Goal: Navigation & Orientation: Find specific page/section

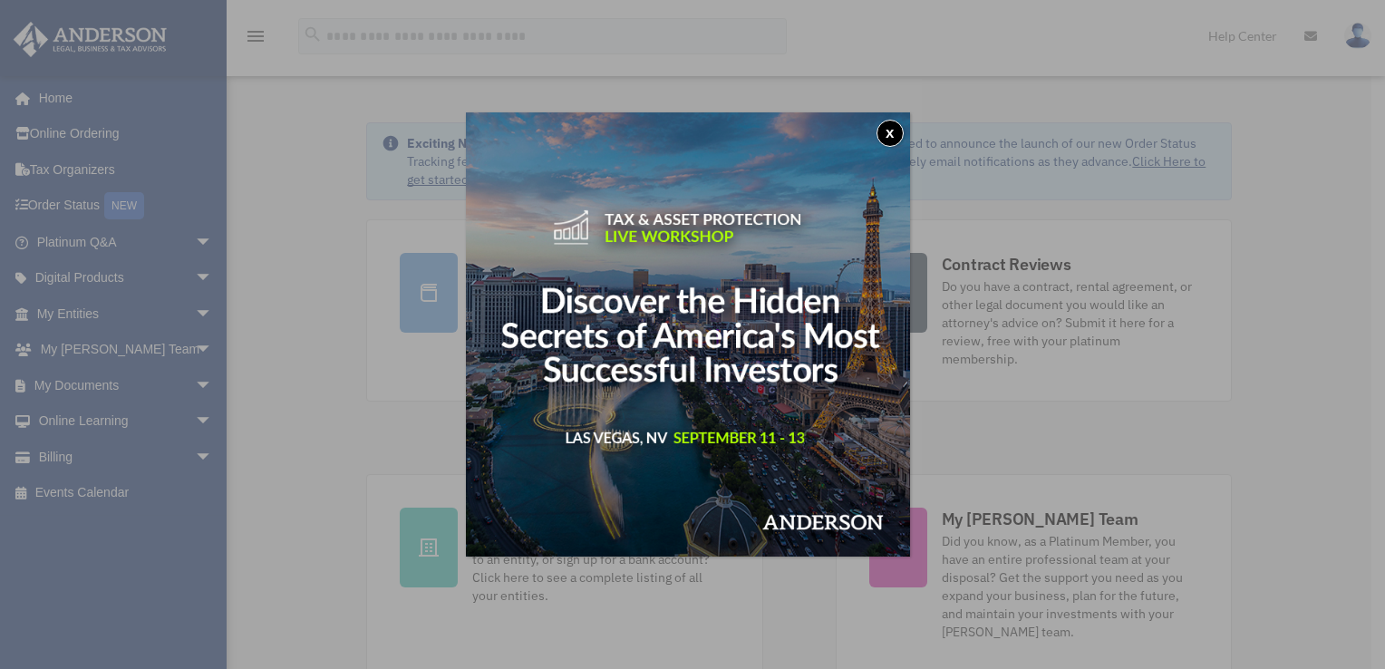
click at [902, 136] on button "x" at bounding box center [890, 133] width 27 height 27
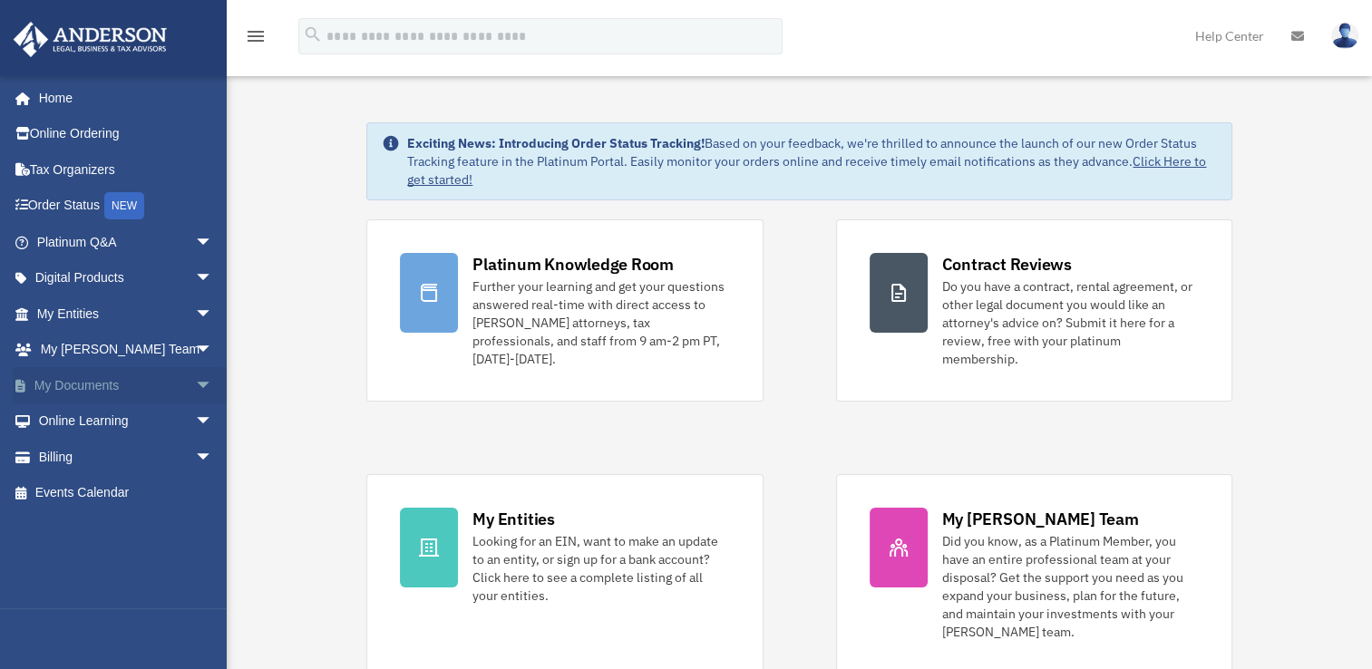
click at [195, 384] on span "arrow_drop_down" at bounding box center [213, 385] width 36 height 37
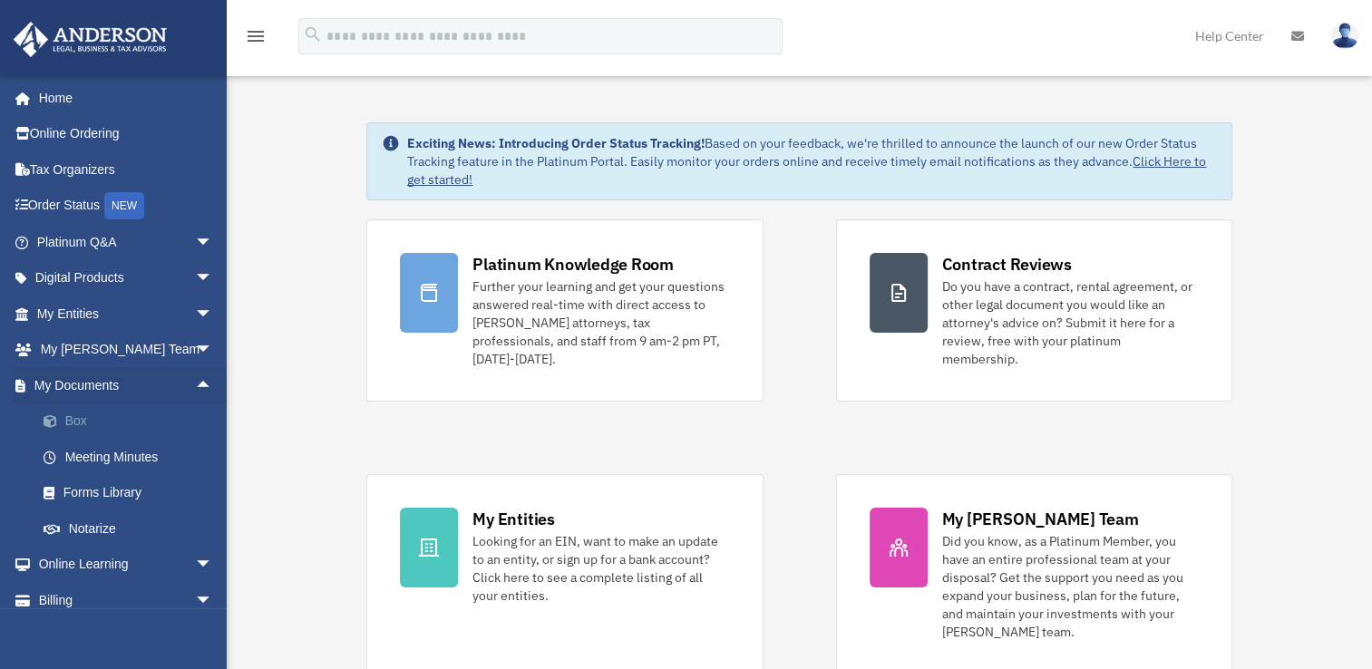
click at [145, 421] on link "Box" at bounding box center [132, 421] width 215 height 36
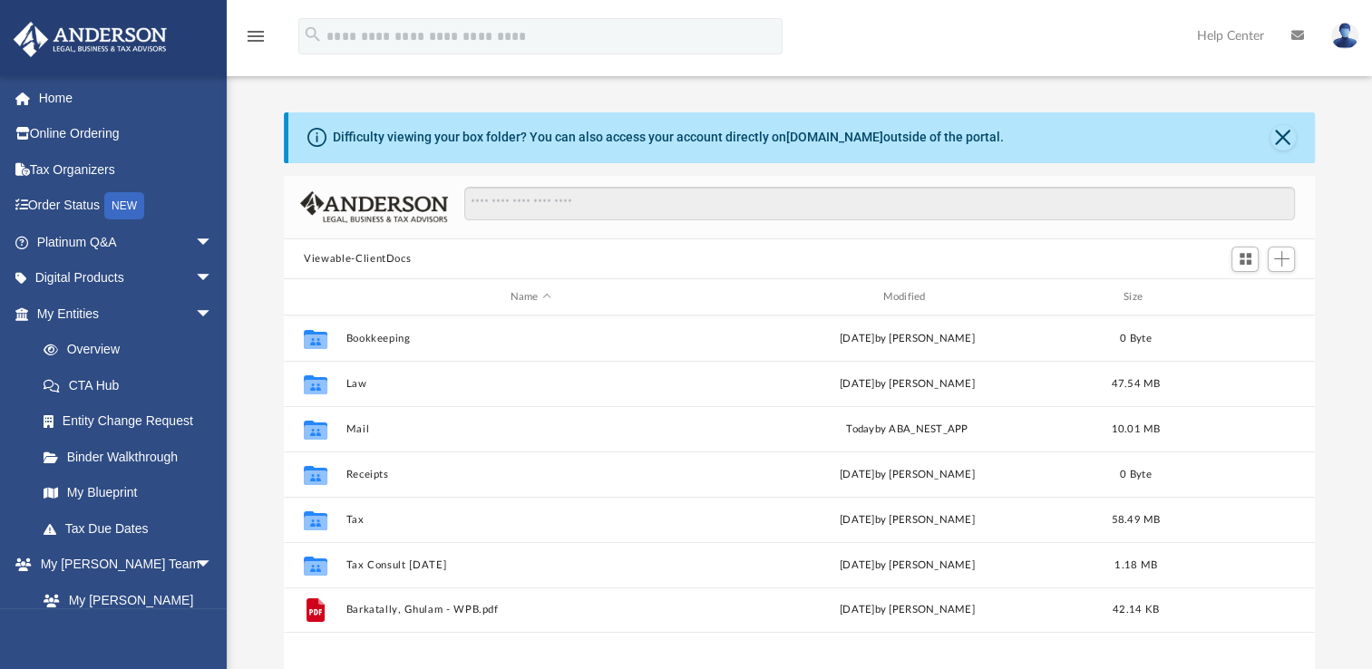
scroll to position [398, 1015]
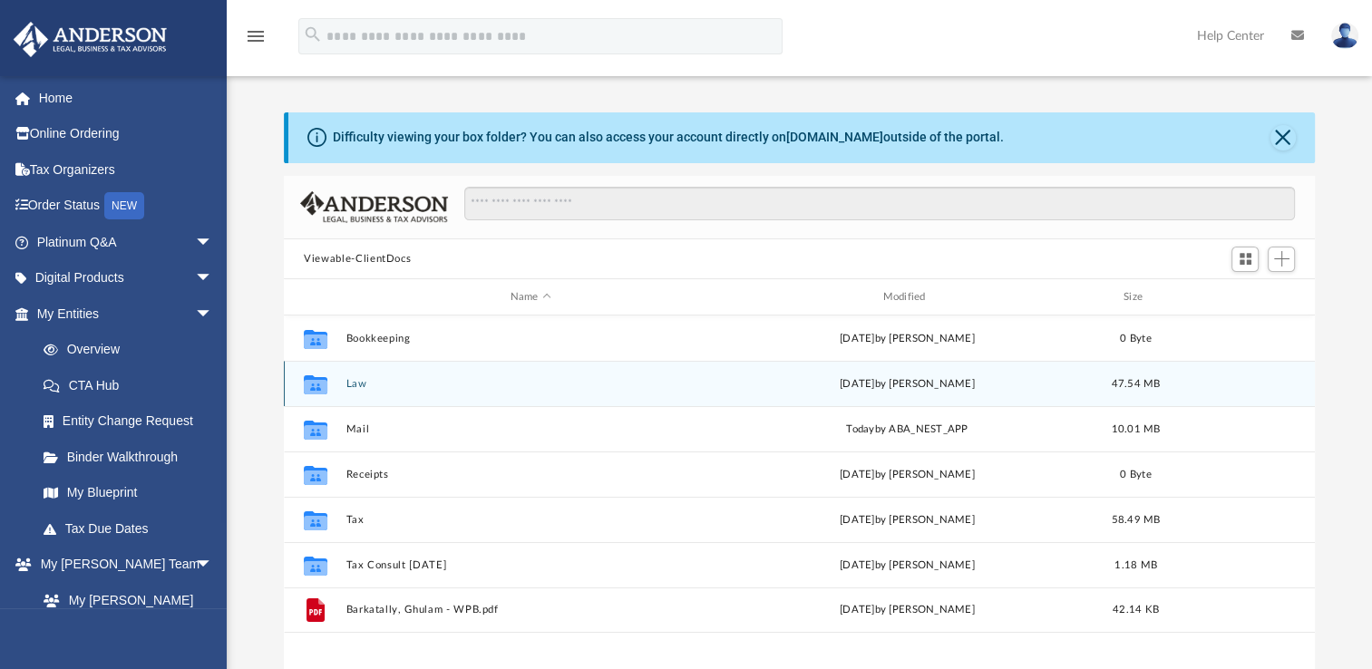
click at [594, 390] on div "Collaborated Folder Law [DATE] by [PERSON_NAME] 47.54 MB" at bounding box center [799, 383] width 1031 height 45
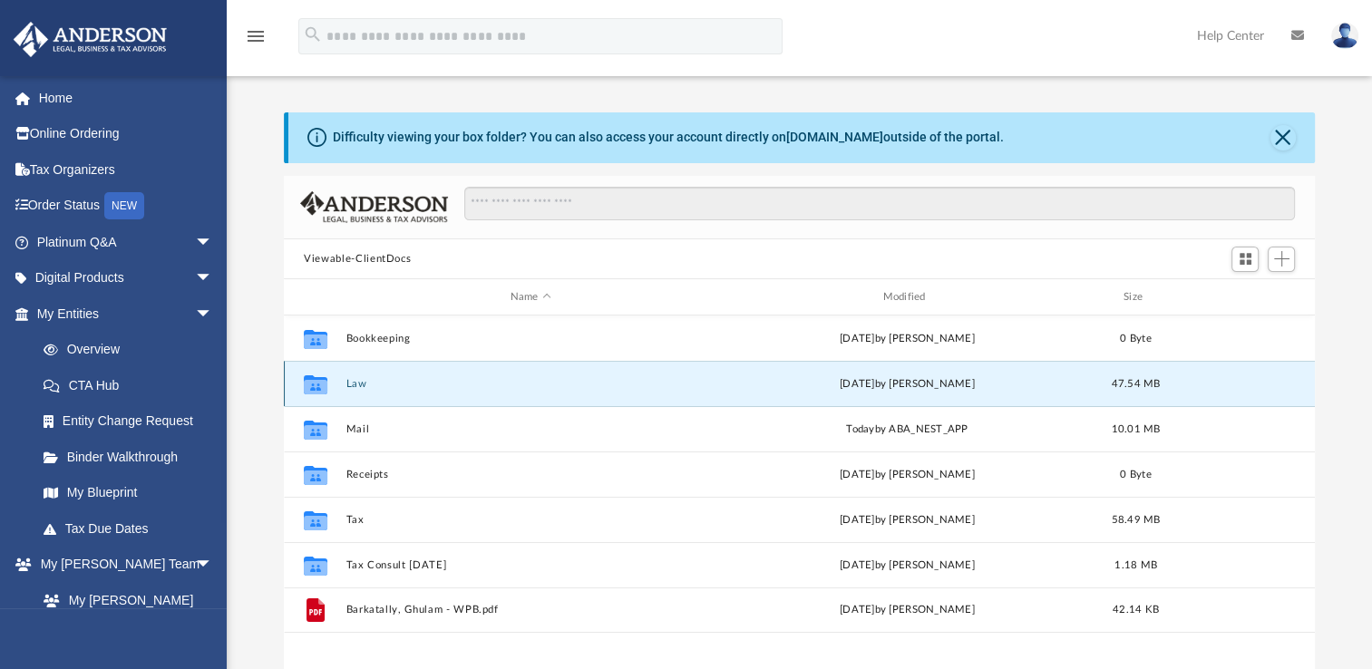
click at [569, 390] on div "Collaborated Folder Law [DATE] by [PERSON_NAME] 47.54 MB" at bounding box center [799, 383] width 1031 height 45
click at [571, 390] on div "Collaborated Folder Law Thu Aug 28 2025 by Jasmine Grayson 47.54 MB" at bounding box center [799, 383] width 1031 height 45
click at [363, 389] on button "Law" at bounding box center [530, 384] width 369 height 12
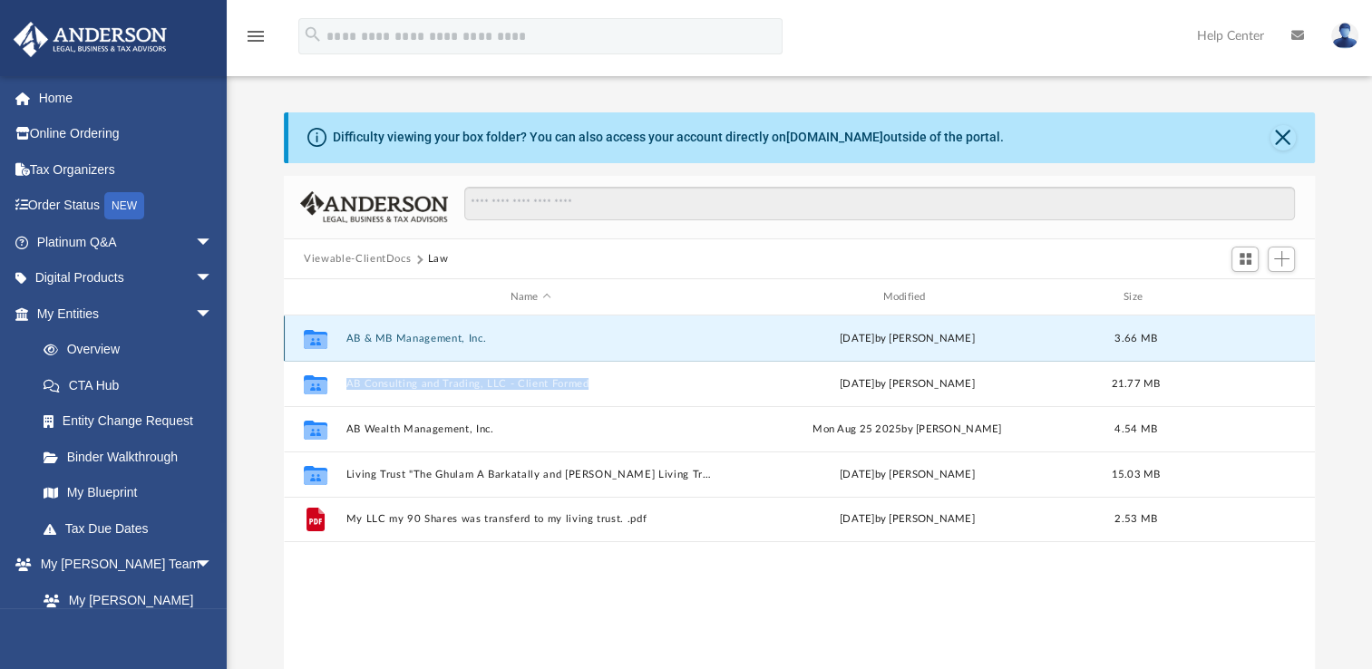
click at [457, 339] on button "AB & MB Management, Inc." at bounding box center [530, 339] width 369 height 12
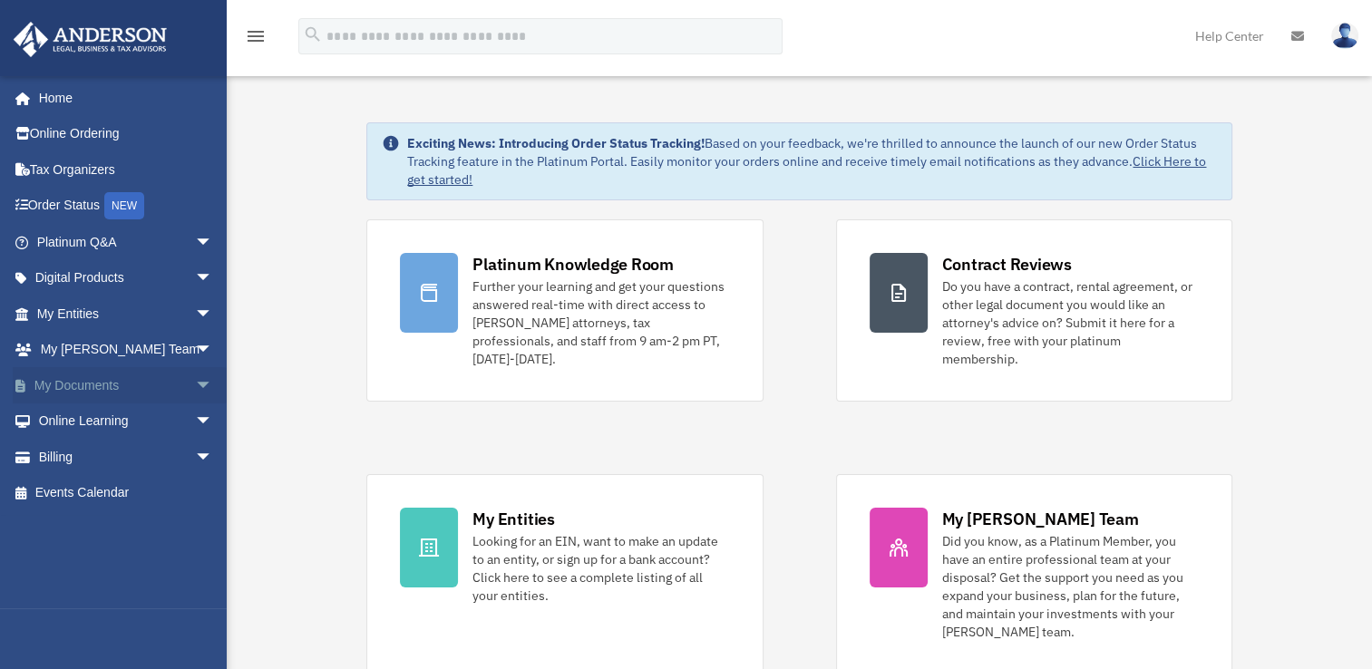
click at [174, 382] on link "My Documents arrow_drop_down" at bounding box center [127, 385] width 228 height 36
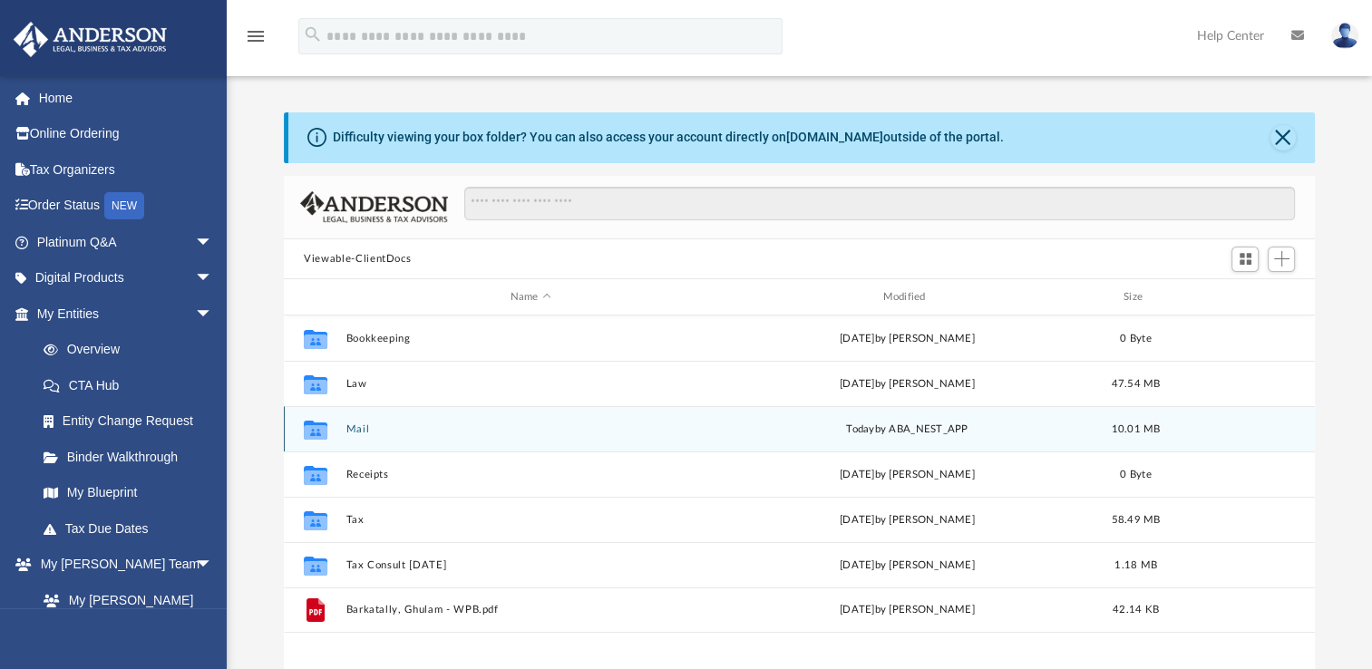
scroll to position [398, 1015]
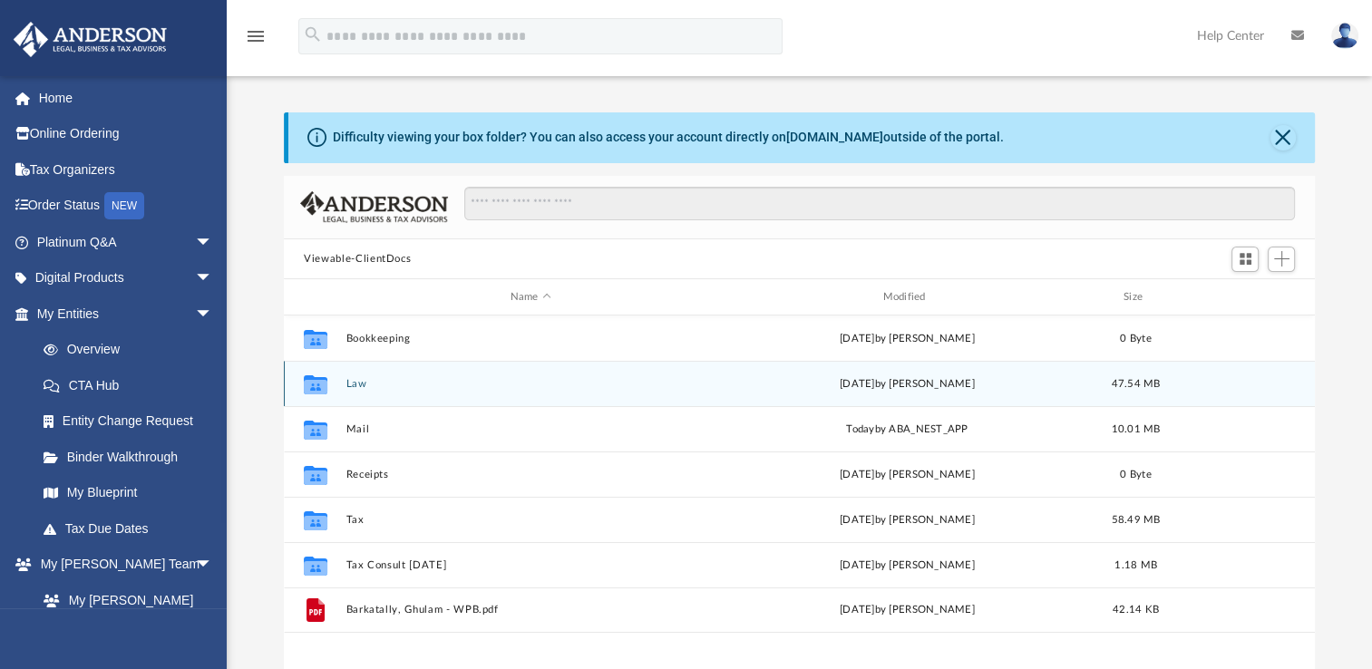
click at [354, 388] on button "Law" at bounding box center [530, 384] width 369 height 12
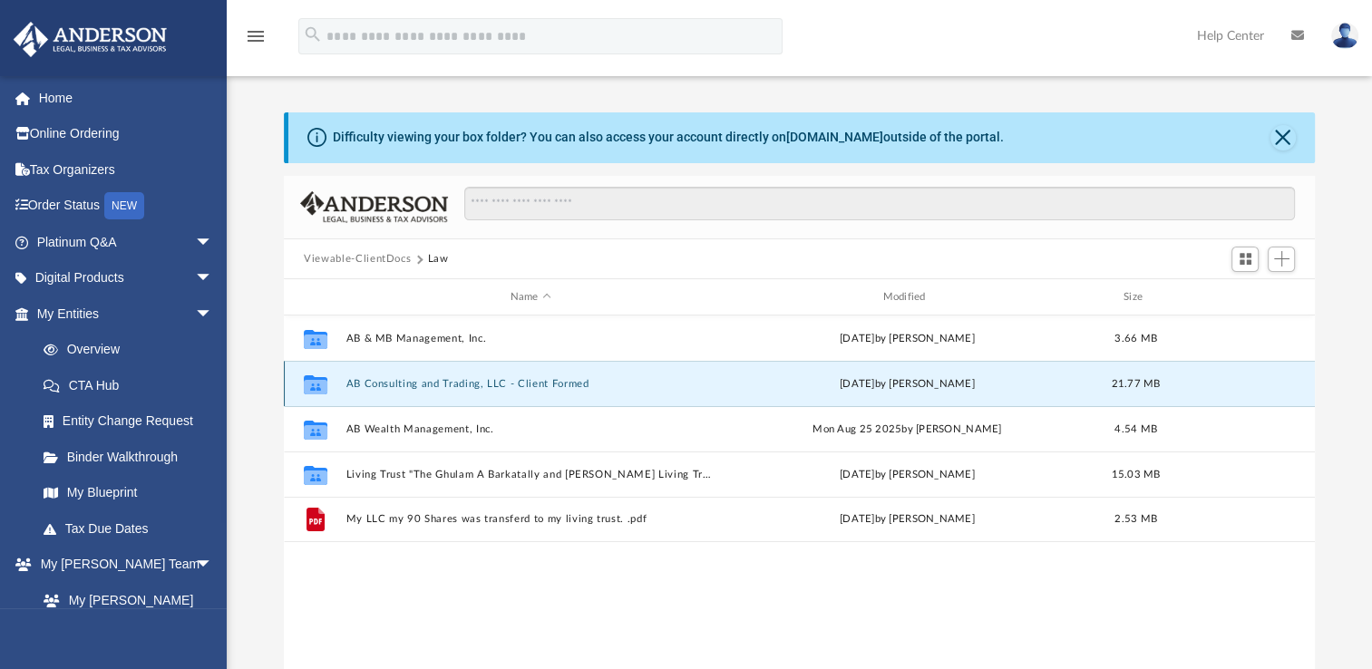
click at [403, 386] on button "AB Consulting and Trading, LLC - Client Formed" at bounding box center [530, 384] width 369 height 12
click at [423, 384] on button "AB Consulting and Trading, LLC - Client Formed" at bounding box center [530, 384] width 369 height 12
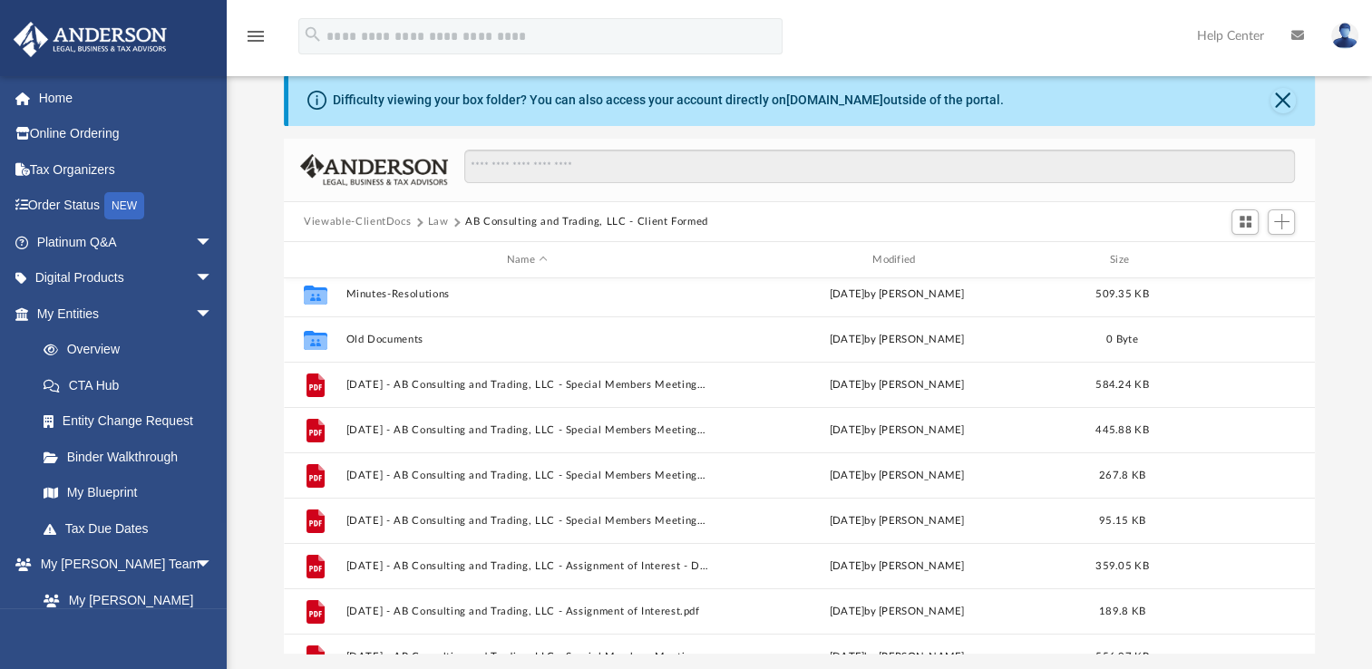
scroll to position [0, 0]
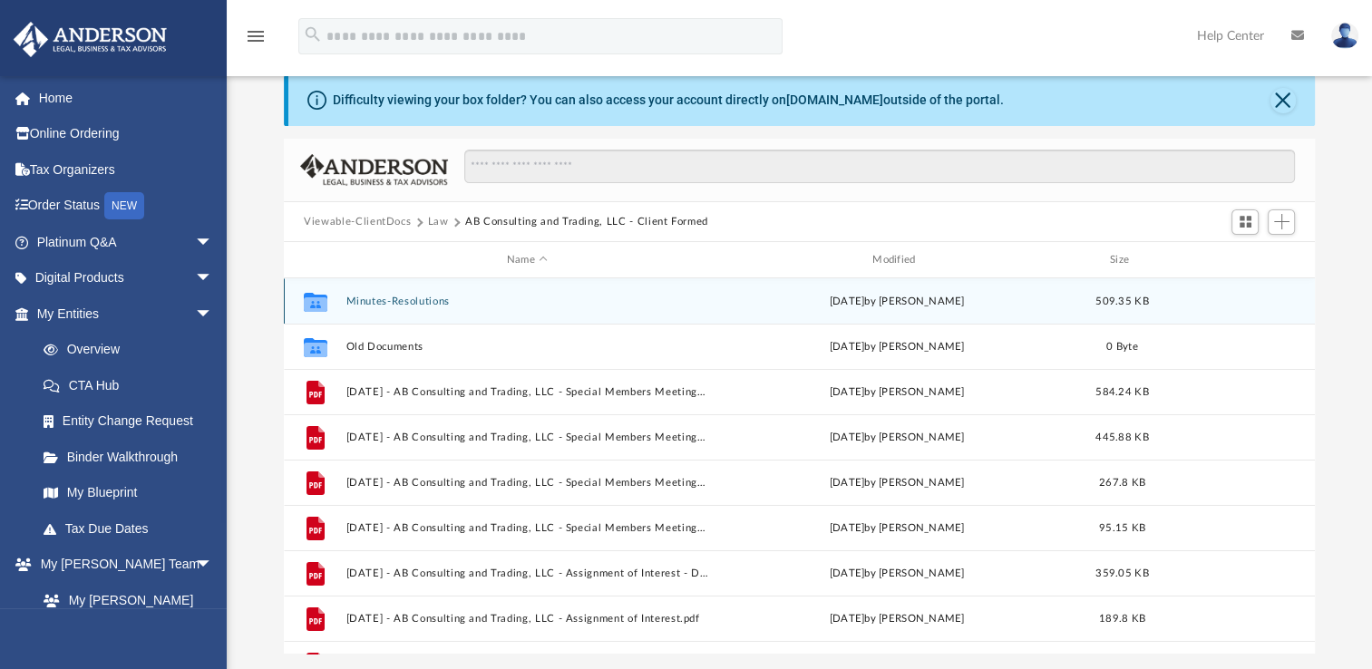
click at [391, 313] on div "Collaborated Folder Minutes-Resolutions Fri Aug 15 2025 by Nikki Llagas 509.35 …" at bounding box center [799, 300] width 1031 height 45
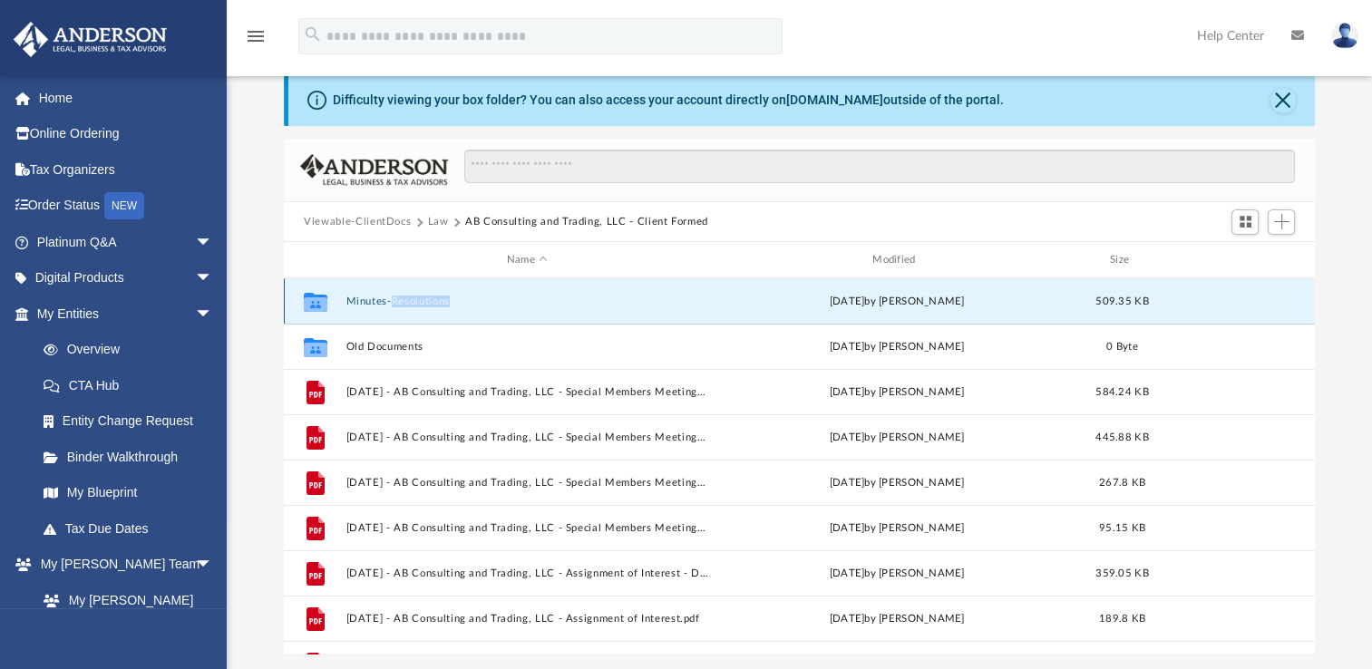
click at [391, 313] on div "Collaborated Folder Minutes-Resolutions Fri Aug 15 2025 by Nikki Llagas 509.35 …" at bounding box center [799, 300] width 1031 height 45
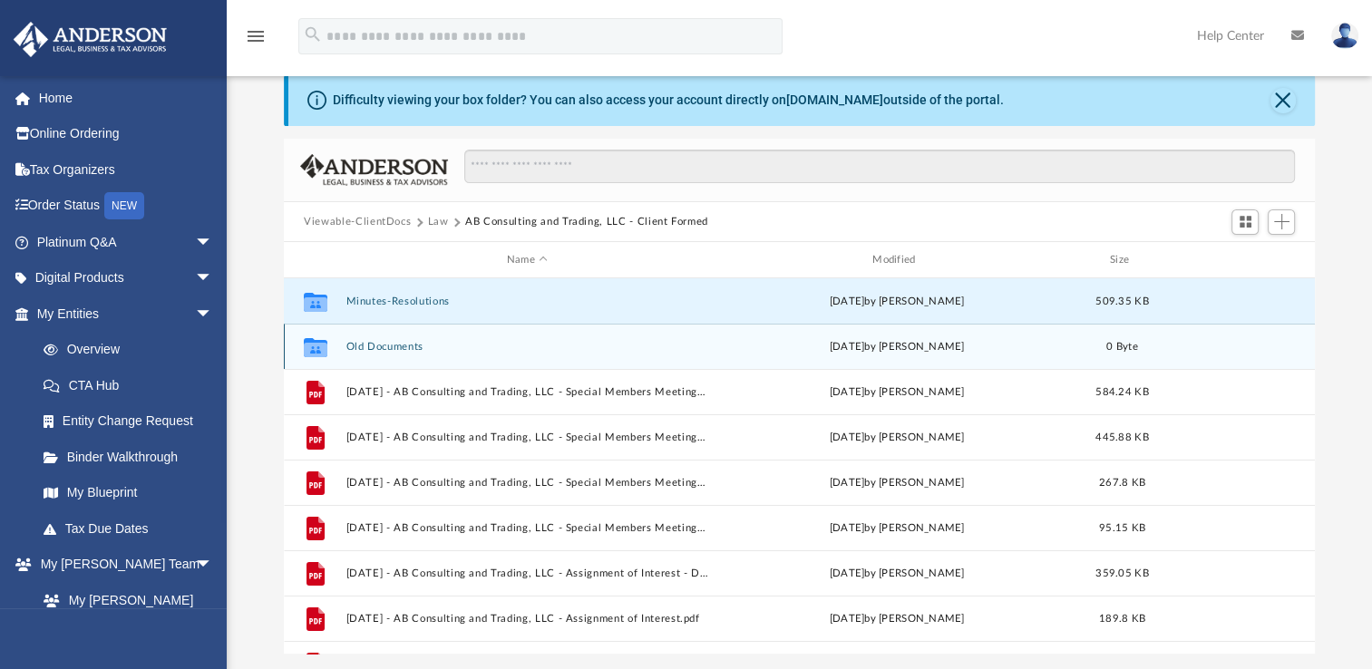
drag, startPoint x: 391, startPoint y: 313, endPoint x: 536, endPoint y: 338, distance: 147.3
click at [538, 339] on div "Collaborated Folder Old Documents Tue Dec 14 2021 by Ghulam A Barkatally 0 Byte" at bounding box center [799, 346] width 1031 height 45
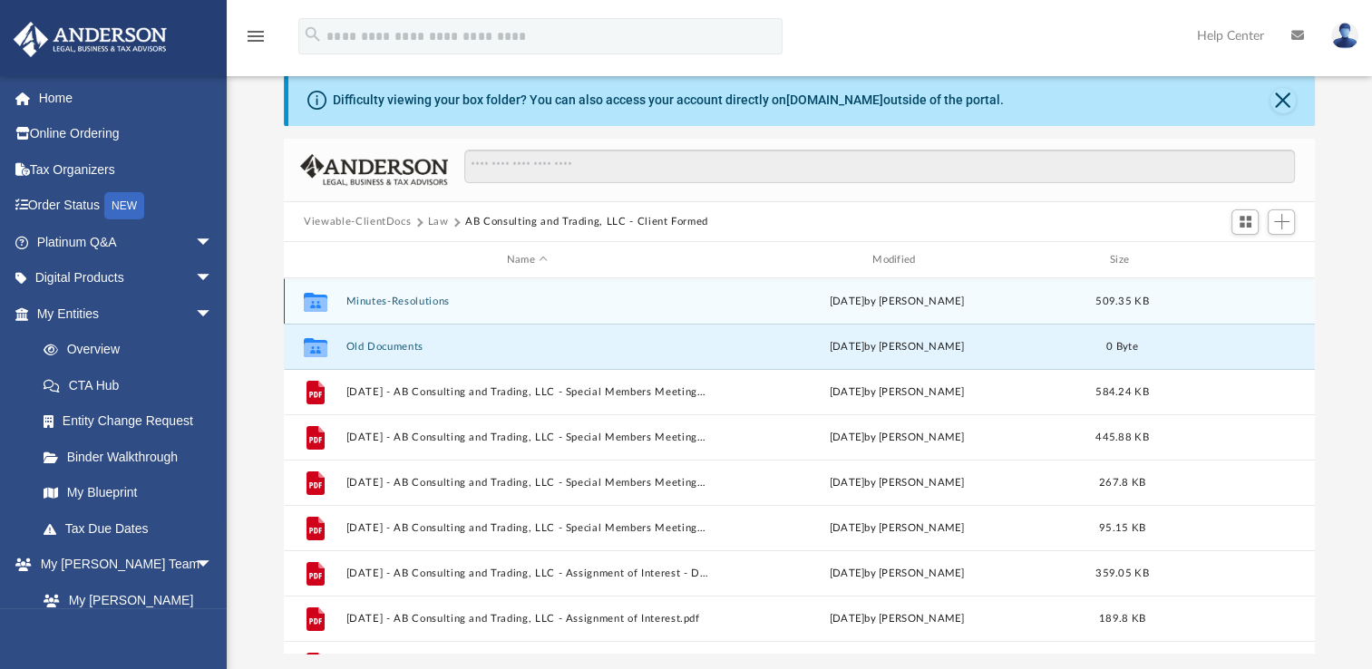
click at [511, 306] on div "Collaborated Folder Minutes-Resolutions Fri Aug 15 2025 by Nikki Llagas 509.35 …" at bounding box center [799, 300] width 1031 height 45
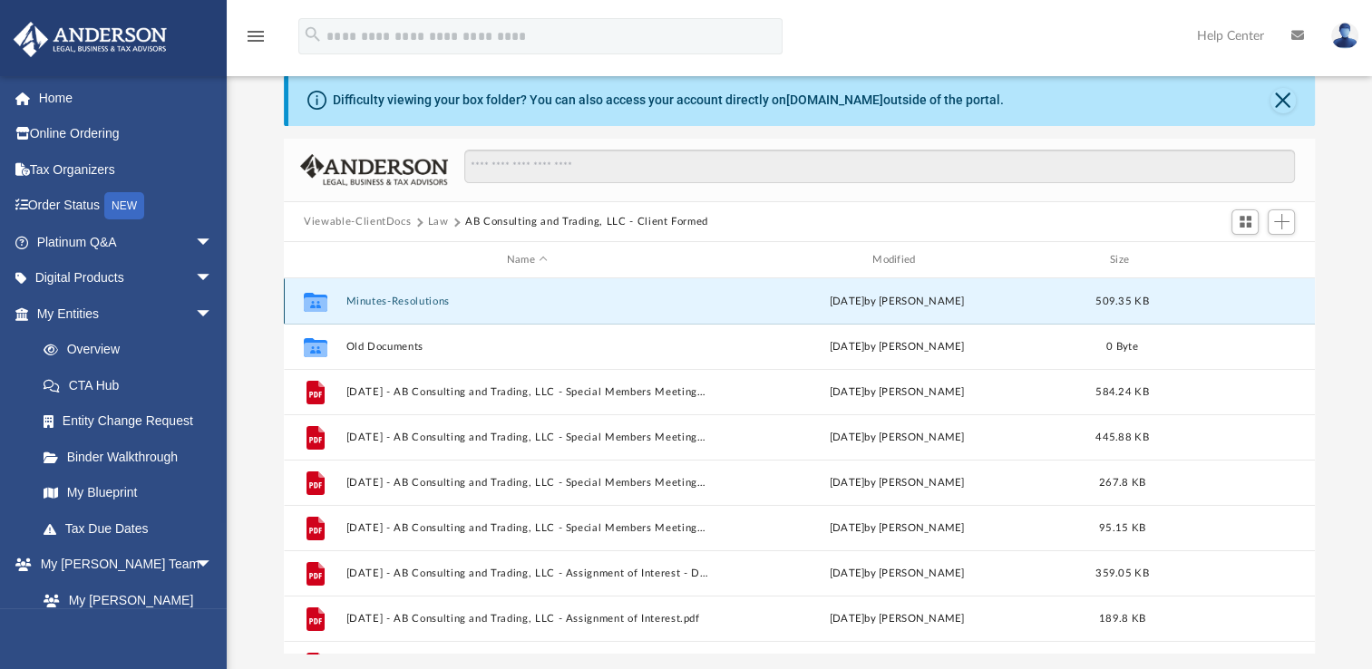
click at [511, 306] on div "Collaborated Folder Minutes-Resolutions Fri Aug 15 2025 by Nikki Llagas 509.35 …" at bounding box center [799, 300] width 1031 height 45
click at [816, 308] on div "Fri Aug 15 2025 by Nikki Llagas" at bounding box center [897, 302] width 362 height 16
click at [845, 305] on div "Fri Aug 15 2025 by Nikki Llagas" at bounding box center [897, 302] width 362 height 16
click at [323, 304] on icon "grid" at bounding box center [316, 304] width 24 height 15
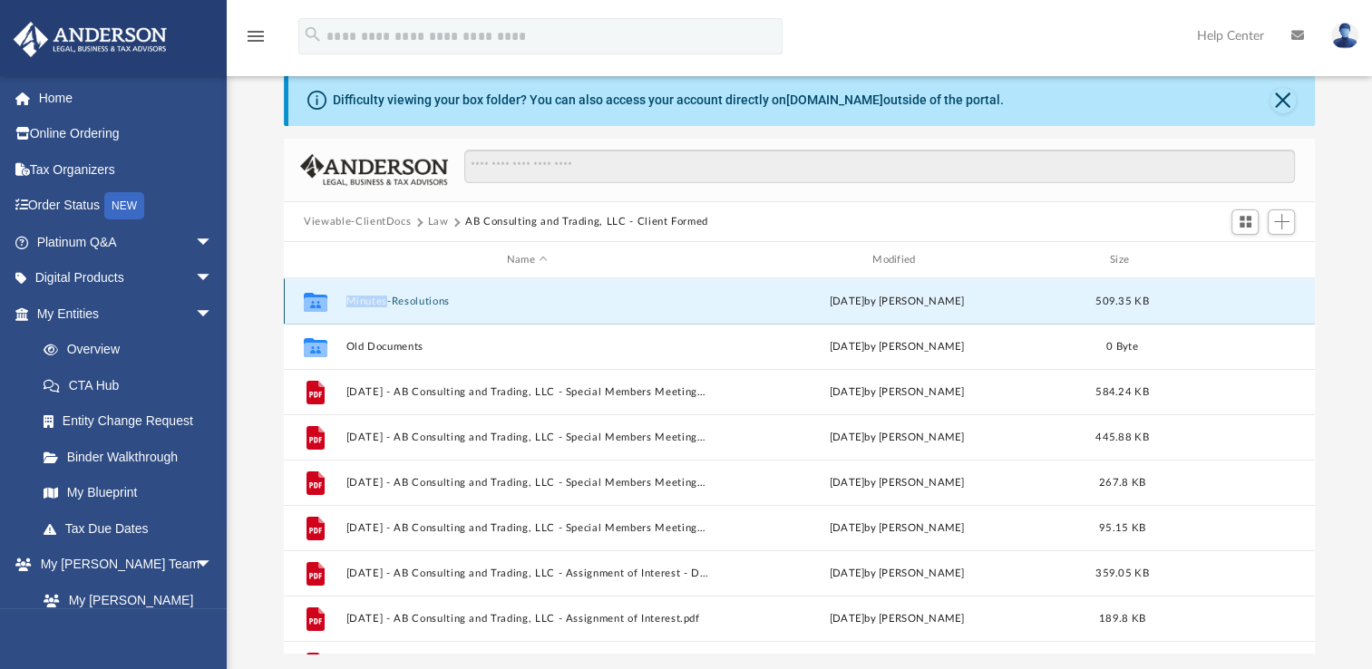
click at [325, 303] on icon "grid" at bounding box center [316, 304] width 24 height 15
click at [573, 316] on div "Collaborated Folder Minutes-Resolutions Fri Aug 15 2025 by Nikki Llagas 509.35 …" at bounding box center [799, 300] width 1031 height 45
click at [751, 306] on div "Fri Aug 15 2025 by Nikki Llagas" at bounding box center [897, 302] width 362 height 16
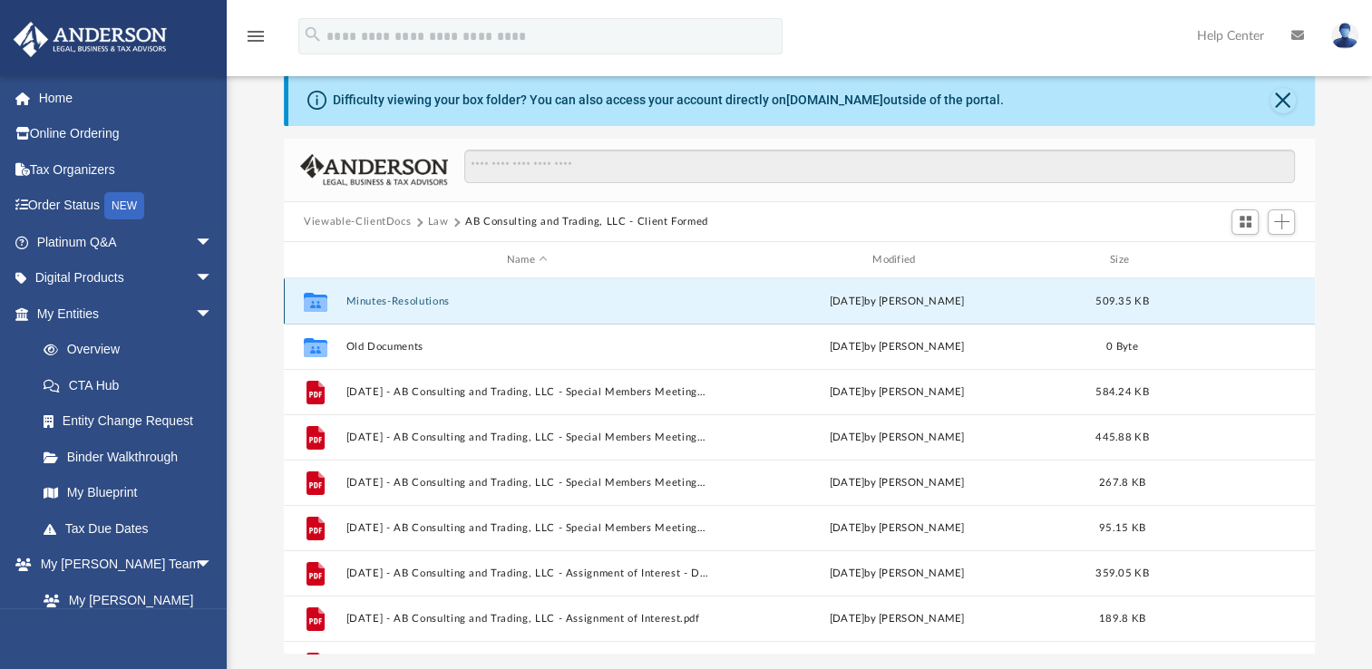
click at [420, 307] on div "Collaborated Folder Minutes-Resolutions Fri Aug 15 2025 by Nikki Llagas 509.35 …" at bounding box center [799, 300] width 1031 height 45
click at [422, 294] on div "Collaborated Folder Minutes-Resolutions Fri Aug 15 2025 by Nikki Llagas 509.35 …" at bounding box center [799, 300] width 1031 height 45
click at [392, 298] on button "Minutes-Resolutions" at bounding box center [527, 302] width 362 height 12
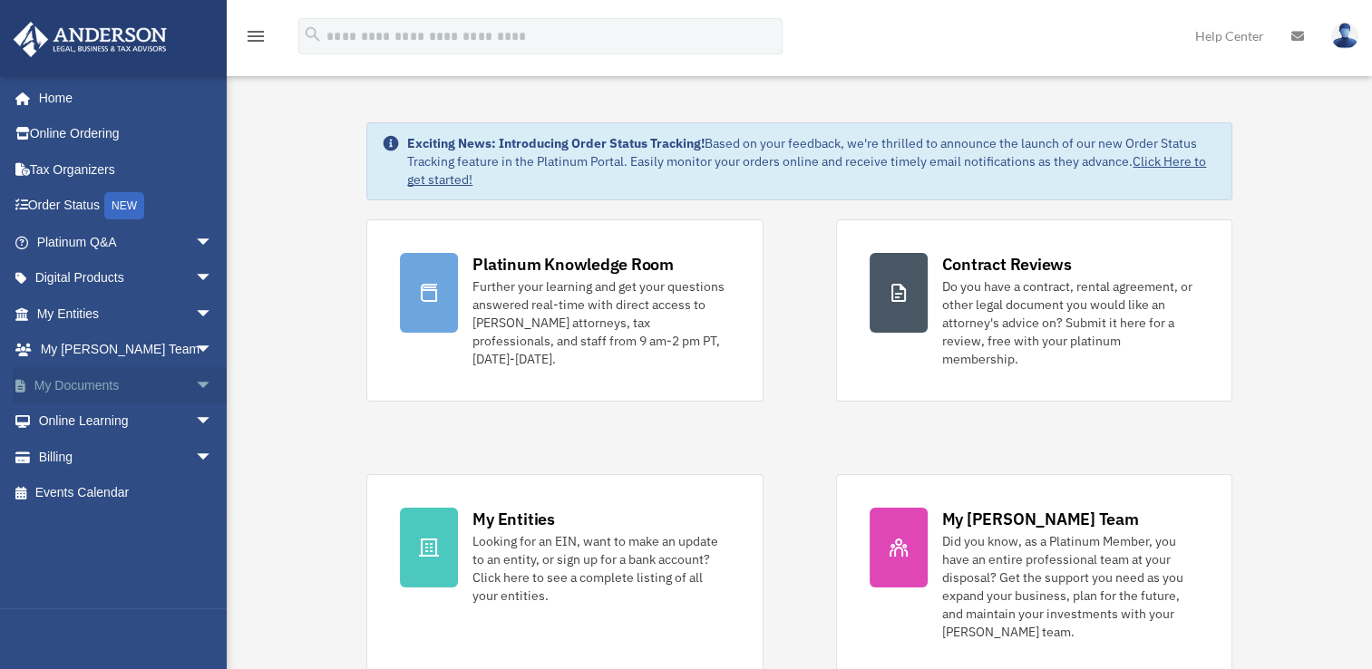
click at [195, 386] on span "arrow_drop_down" at bounding box center [213, 385] width 36 height 37
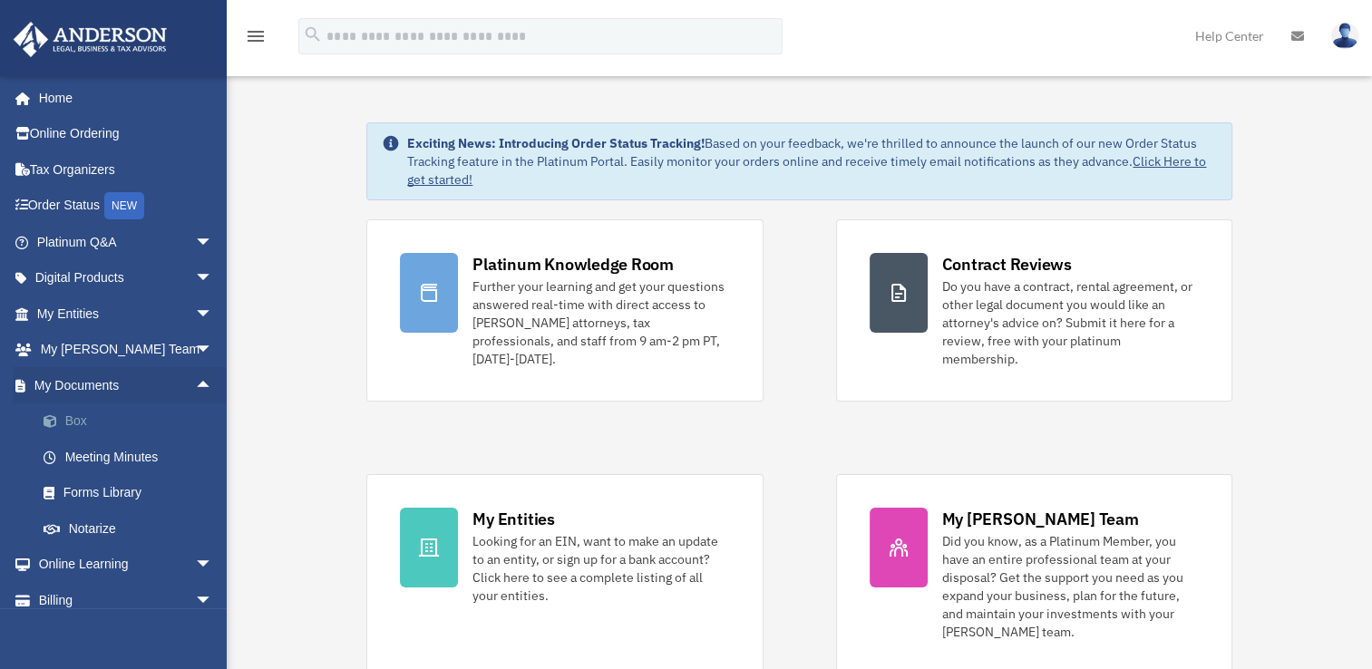
click at [84, 429] on link "Box" at bounding box center [132, 421] width 215 height 36
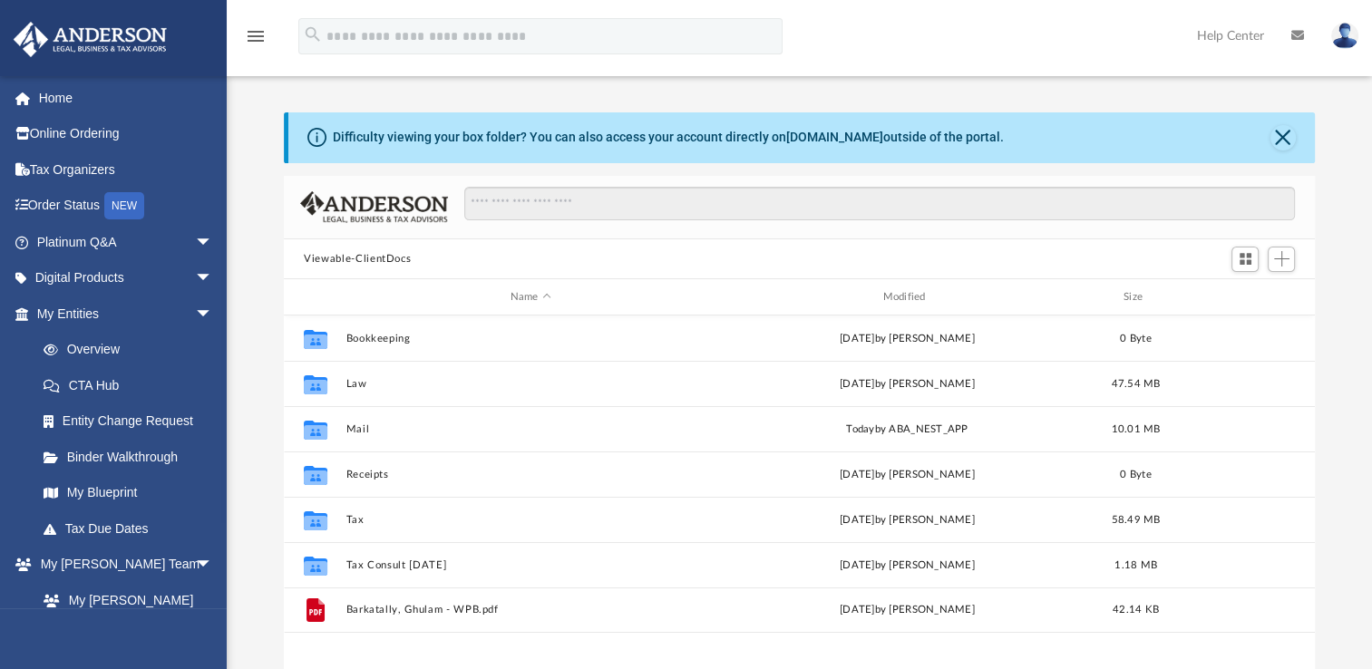
scroll to position [398, 1015]
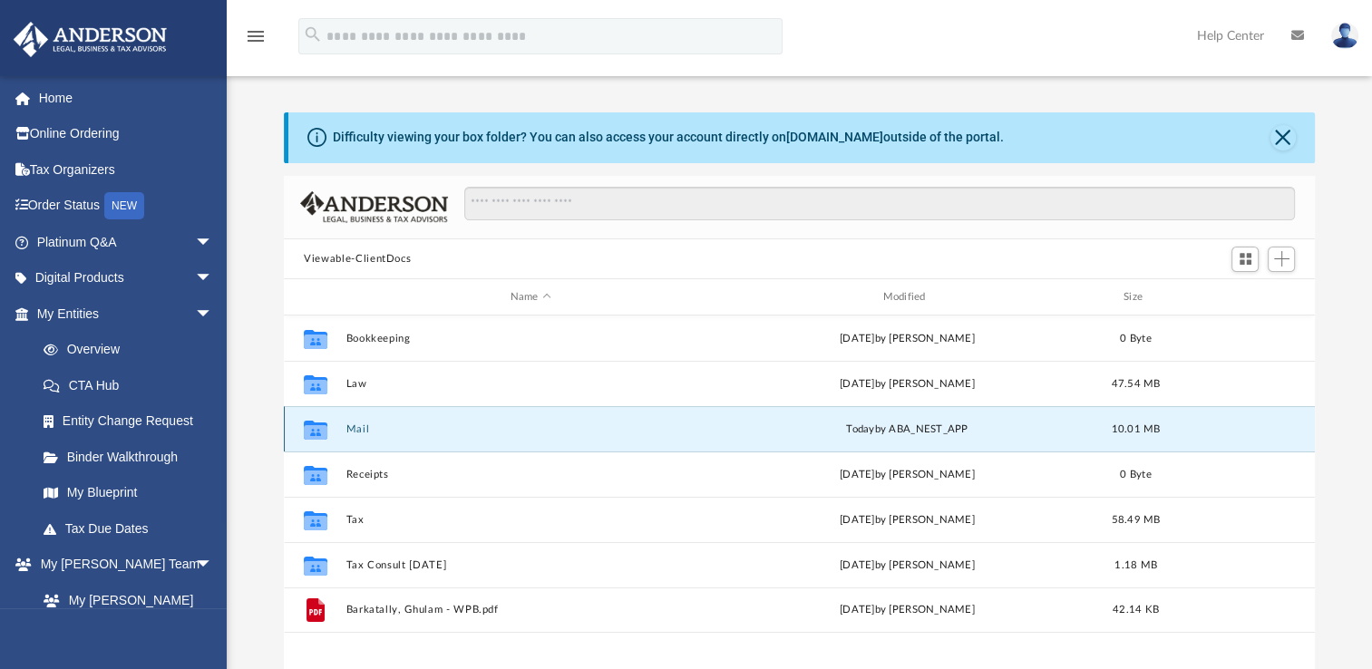
click at [363, 426] on button "Mail" at bounding box center [530, 429] width 369 height 12
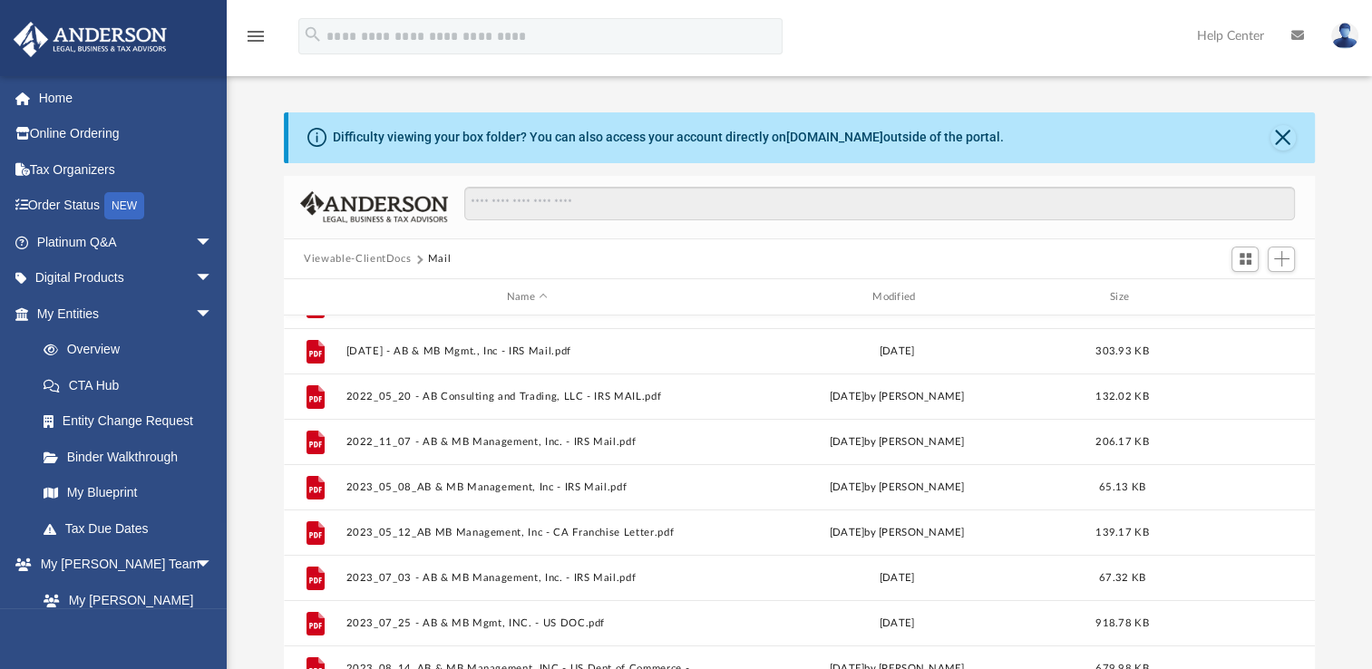
scroll to position [0, 0]
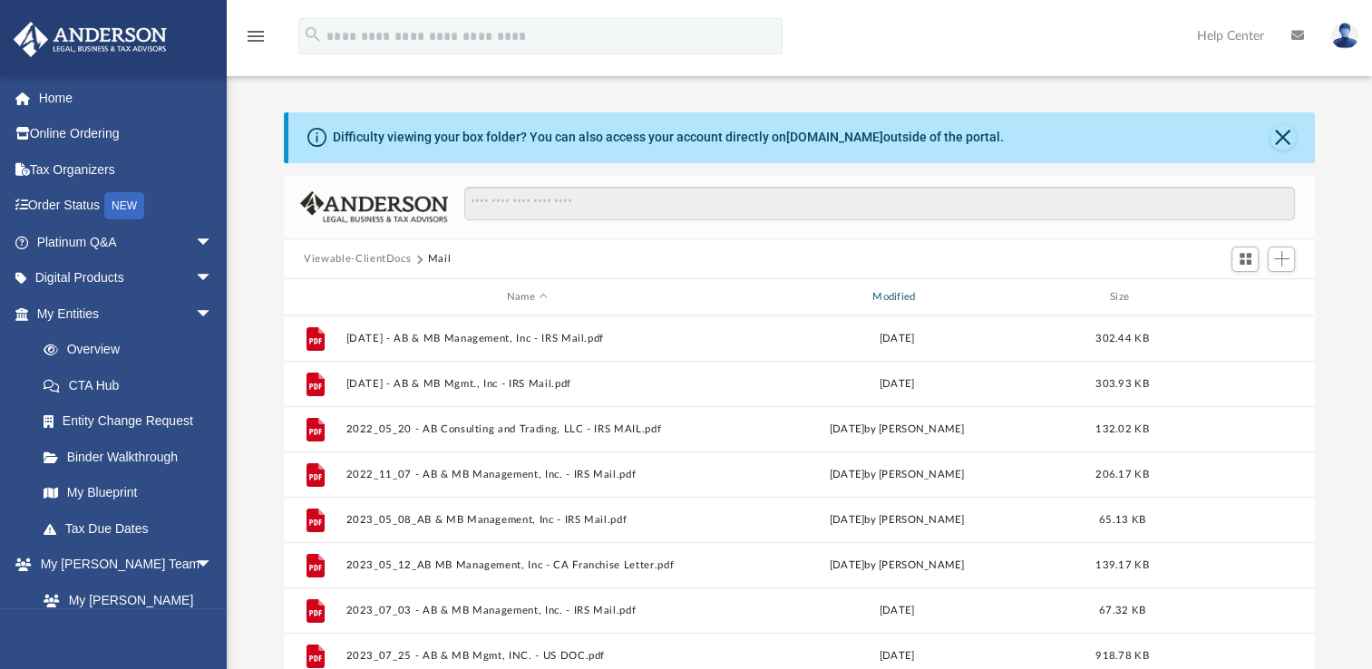
click at [895, 292] on div "Modified" at bounding box center [896, 297] width 363 height 16
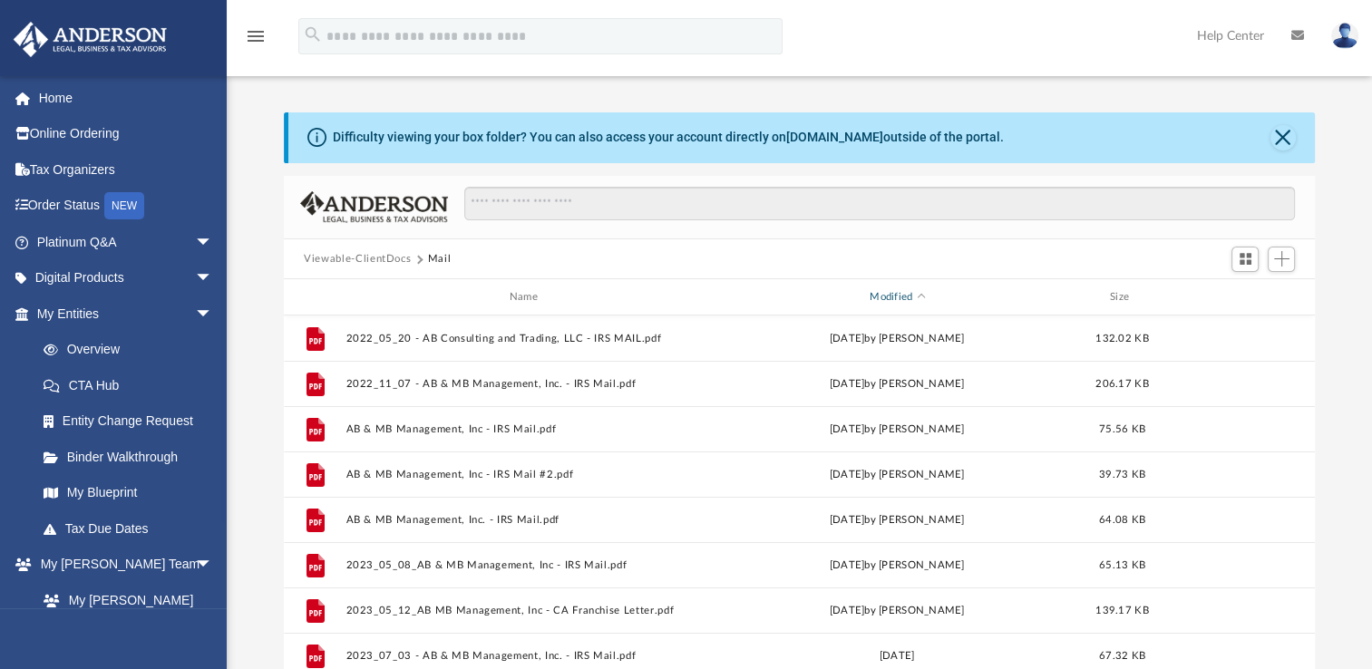
click at [892, 297] on div "Modified" at bounding box center [896, 297] width 363 height 16
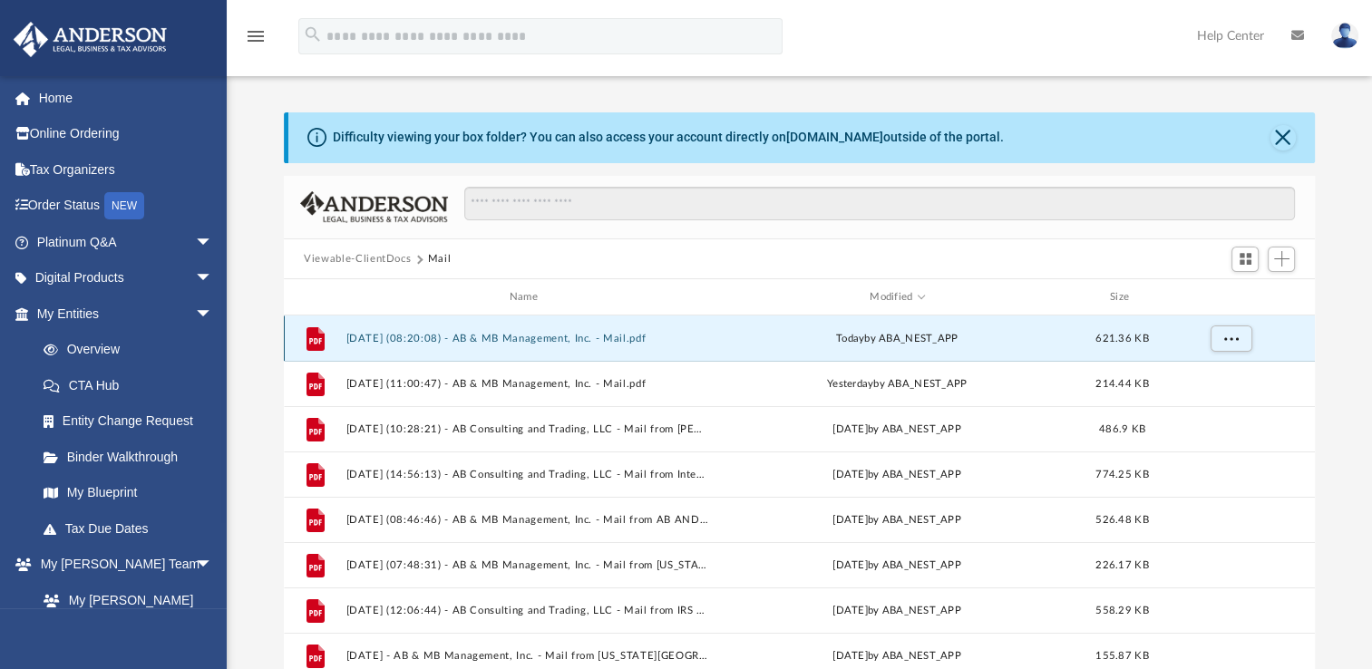
click at [539, 337] on button "2025.09.04 (08:20:08) - AB & MB Management, Inc. - Mail.pdf" at bounding box center [527, 339] width 362 height 12
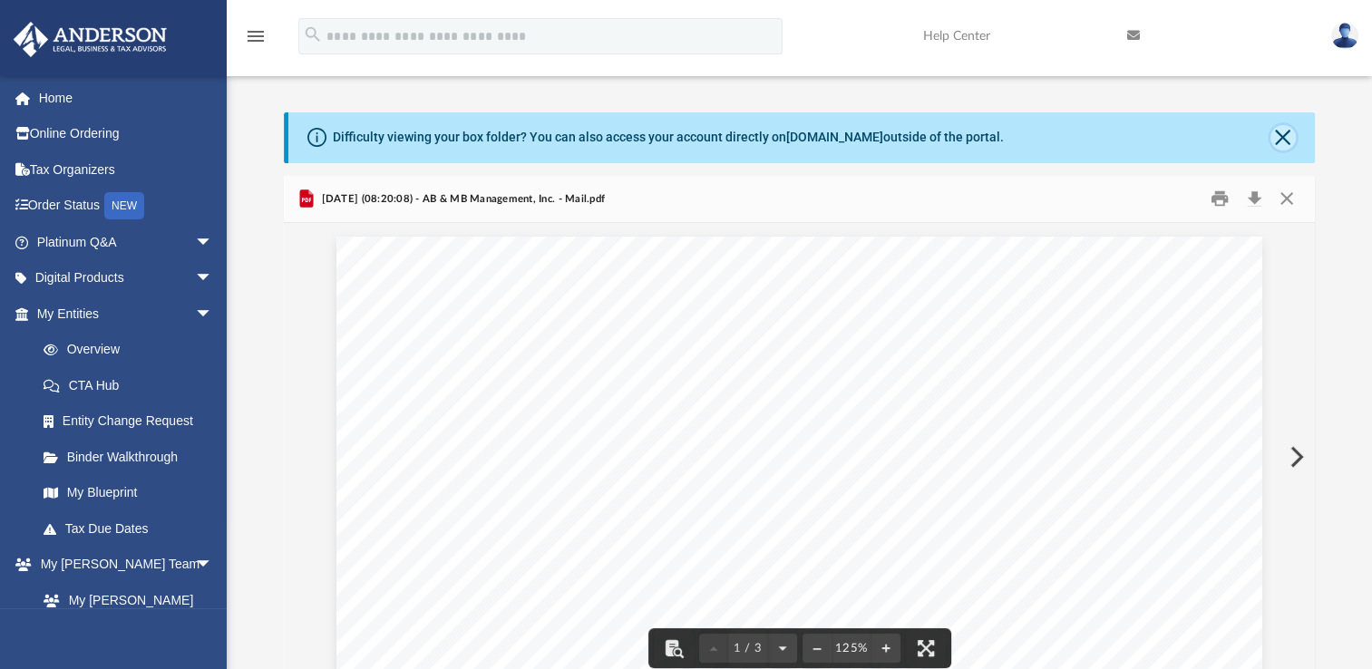
click at [1278, 134] on button "Close" at bounding box center [1282, 137] width 25 height 25
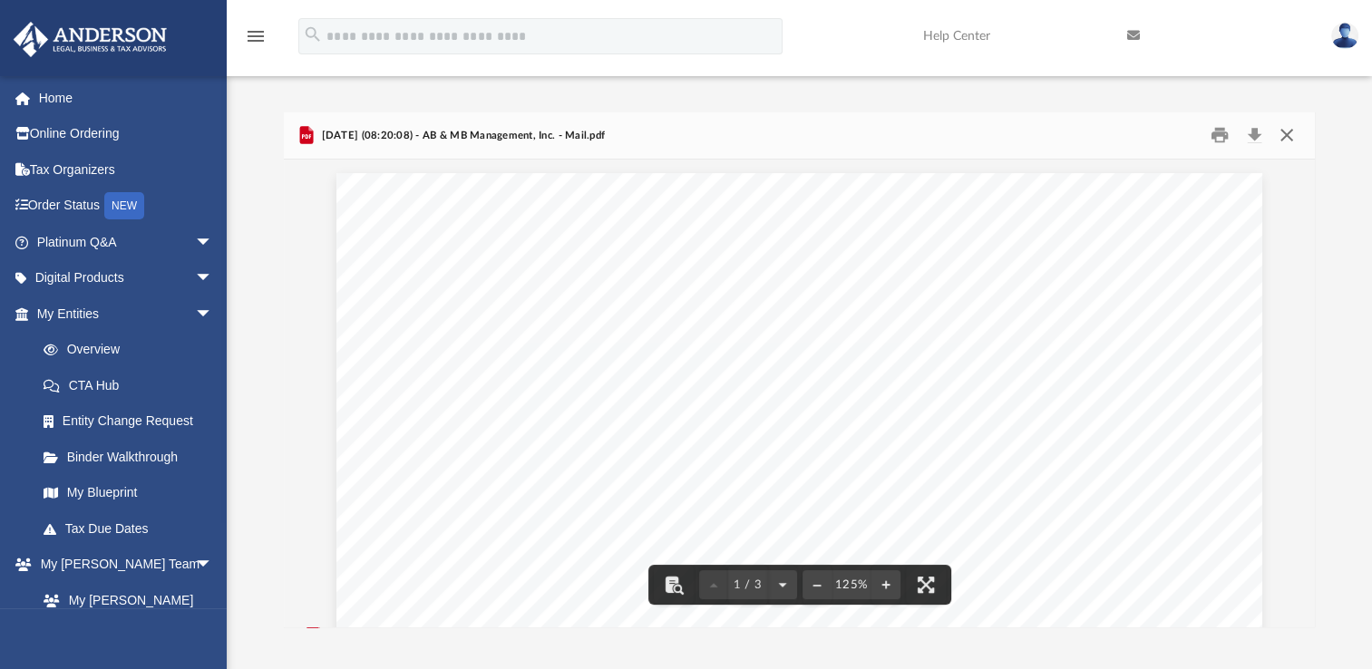
click at [1286, 130] on button "Close" at bounding box center [1285, 135] width 33 height 28
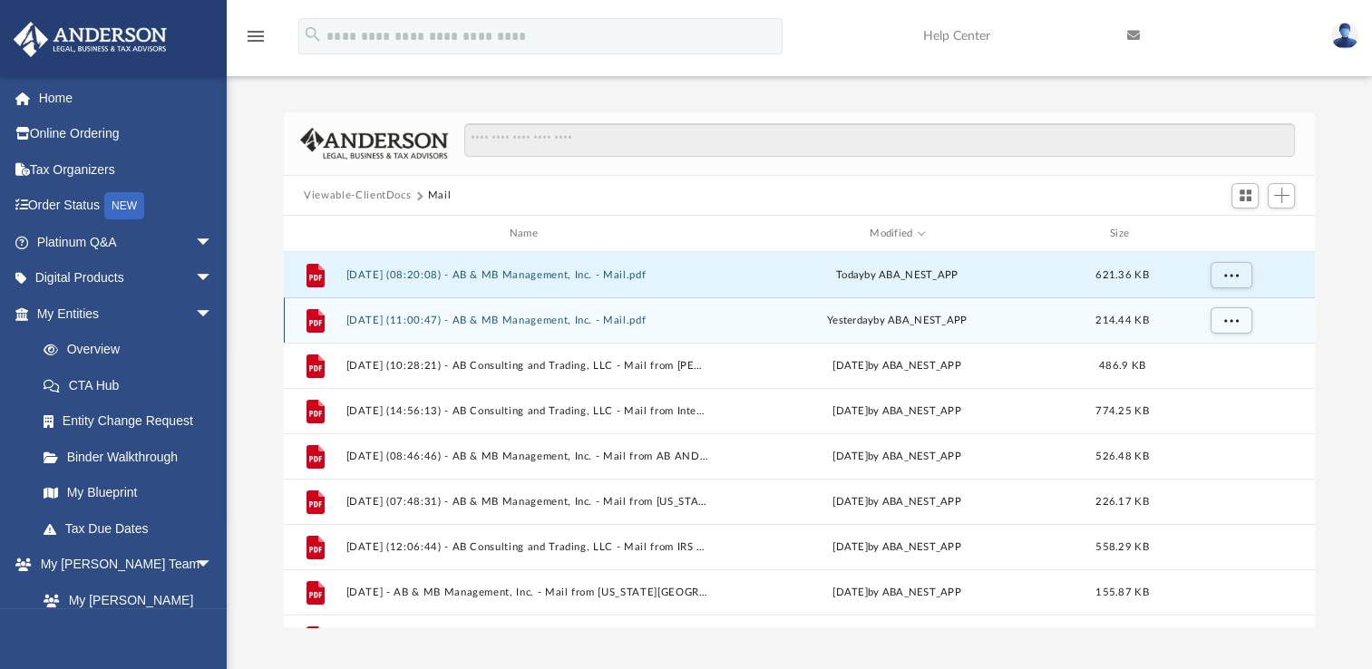
click at [573, 320] on button "2025.09.03 (11:00:47) - AB & MB Management, Inc. - Mail.pdf" at bounding box center [527, 321] width 362 height 12
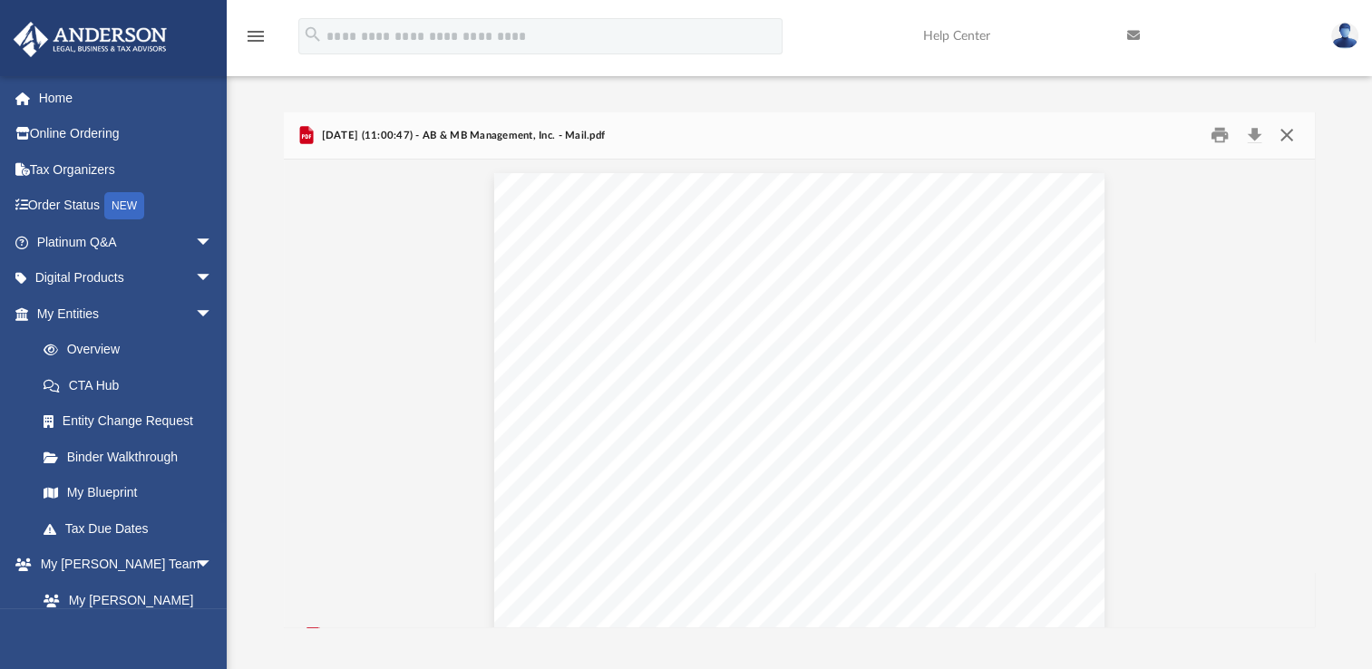
click at [1292, 141] on button "Close" at bounding box center [1285, 135] width 33 height 28
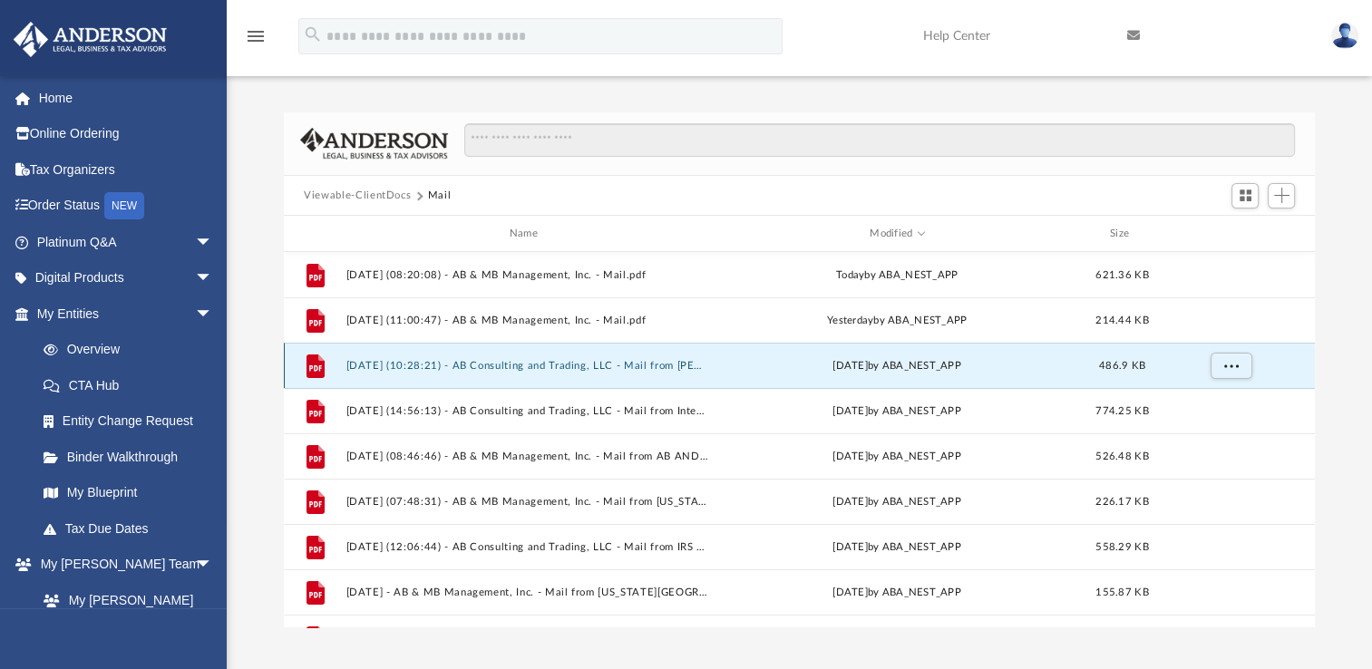
click at [621, 360] on button "2025.05.12 (10:28:21) - AB Consulting and Trading, LLC - Mail from Ms. Richards…" at bounding box center [527, 366] width 362 height 12
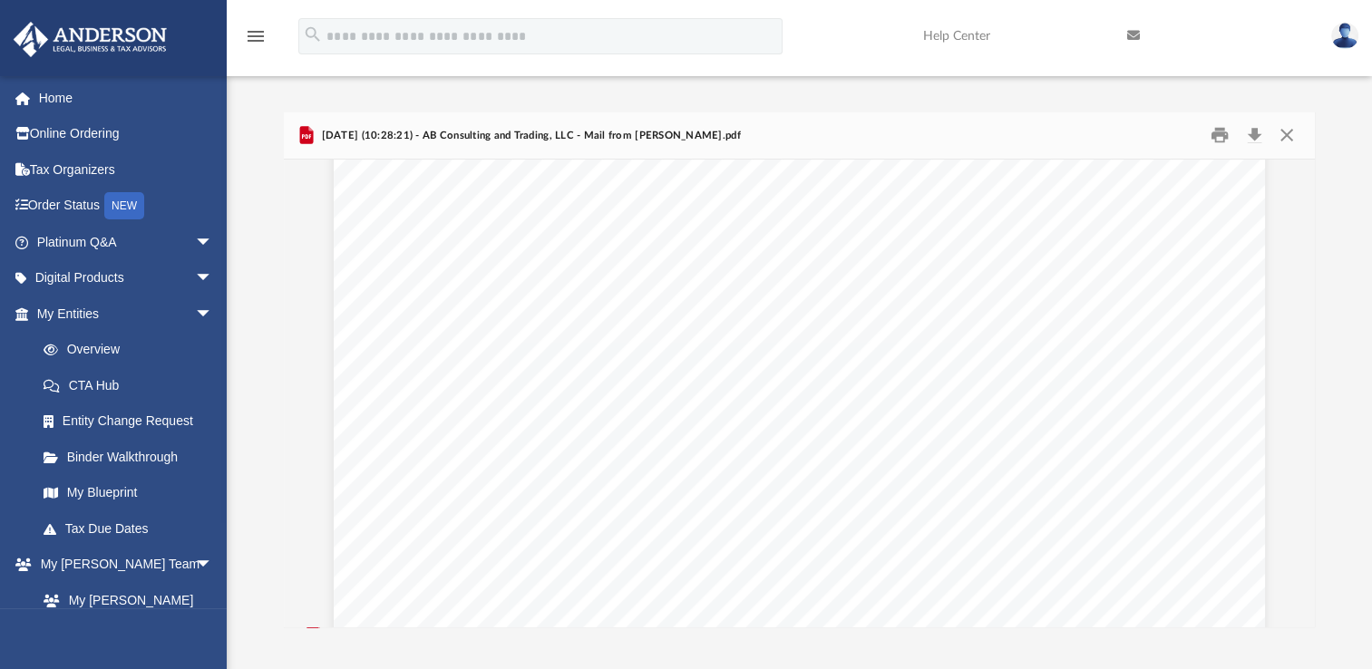
scroll to position [1374, 0]
click at [1283, 141] on button "Close" at bounding box center [1285, 135] width 33 height 28
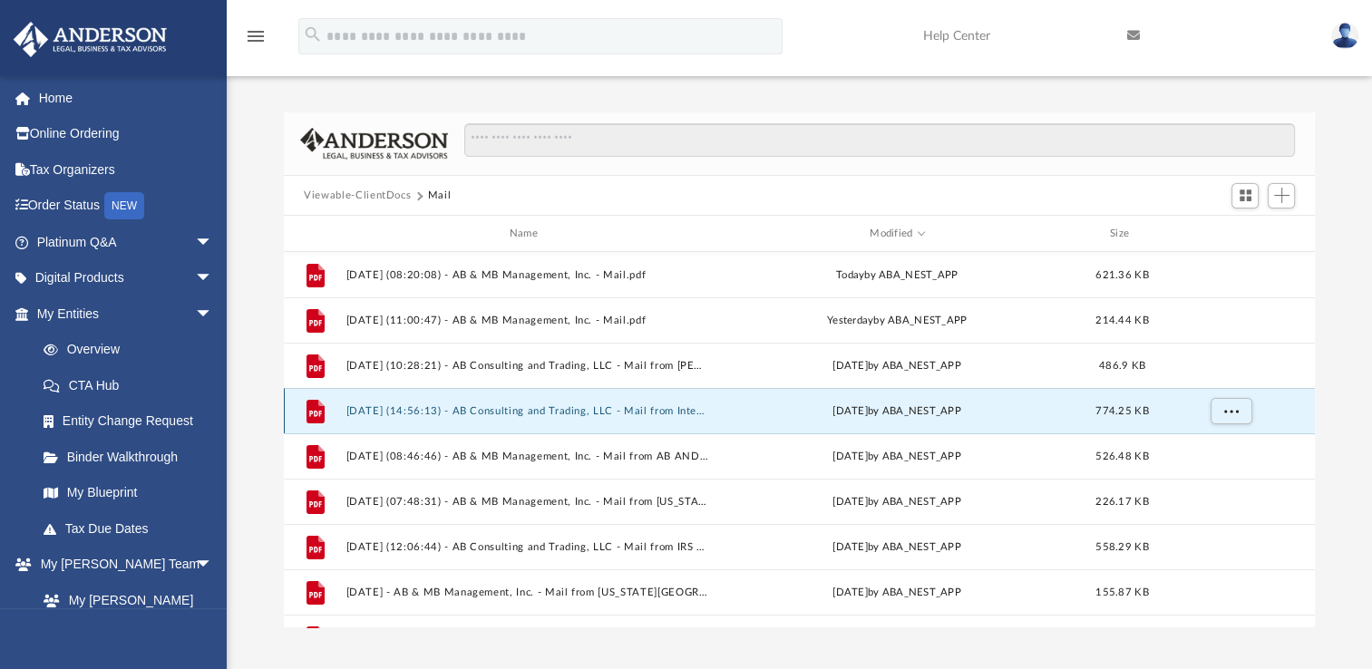
click at [591, 407] on button "2025.04.24 (14:56:13) - AB Consulting and Trading, LLC - Mail from Internal Rev…" at bounding box center [527, 411] width 362 height 12
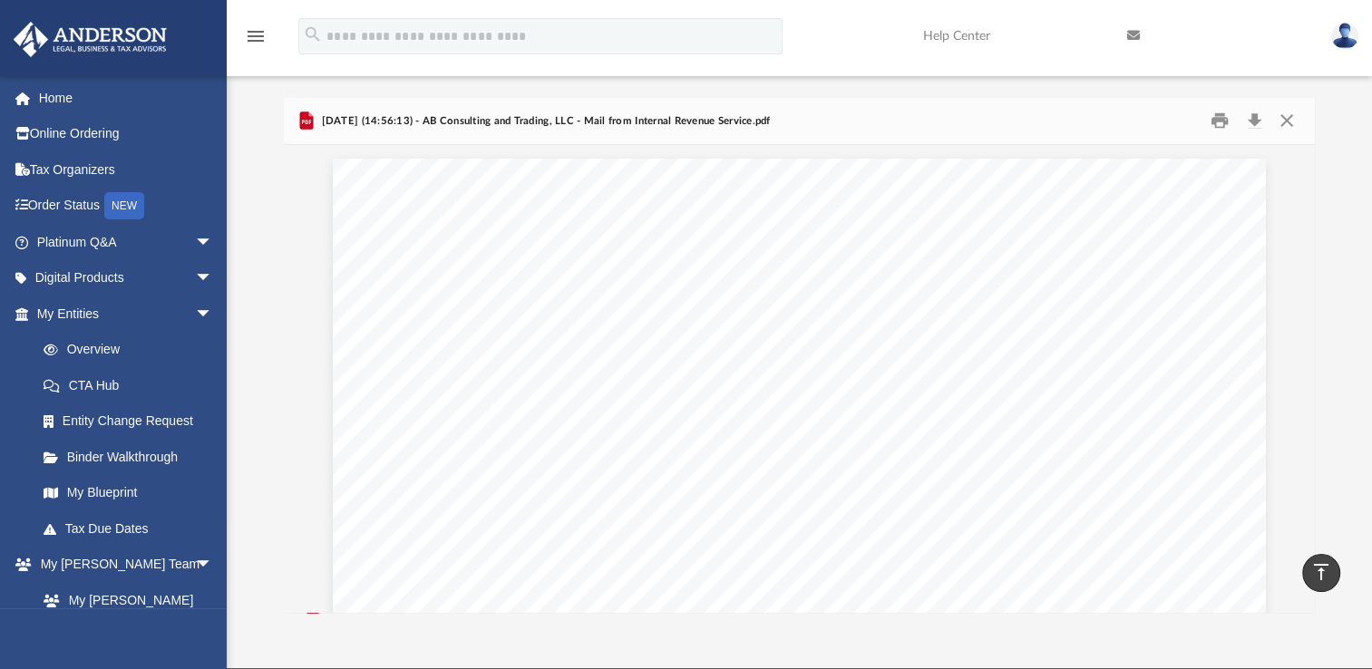
scroll to position [0, 0]
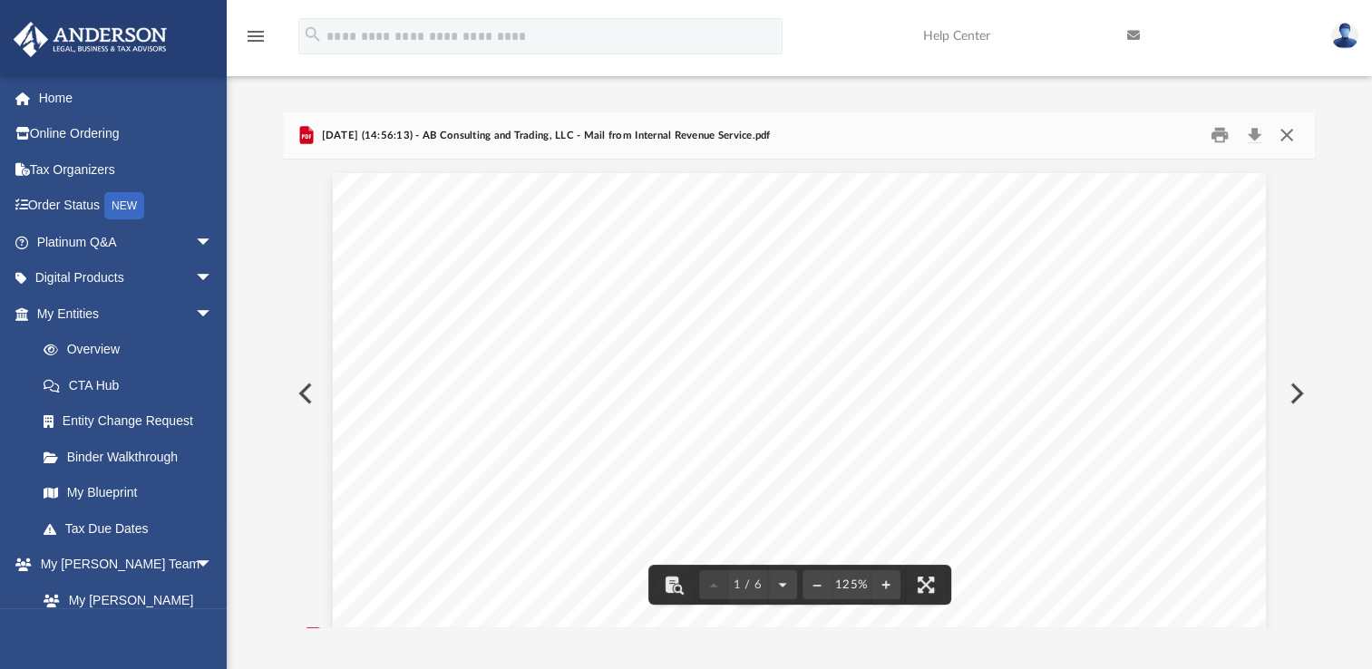
click at [1287, 136] on button "Close" at bounding box center [1285, 135] width 33 height 28
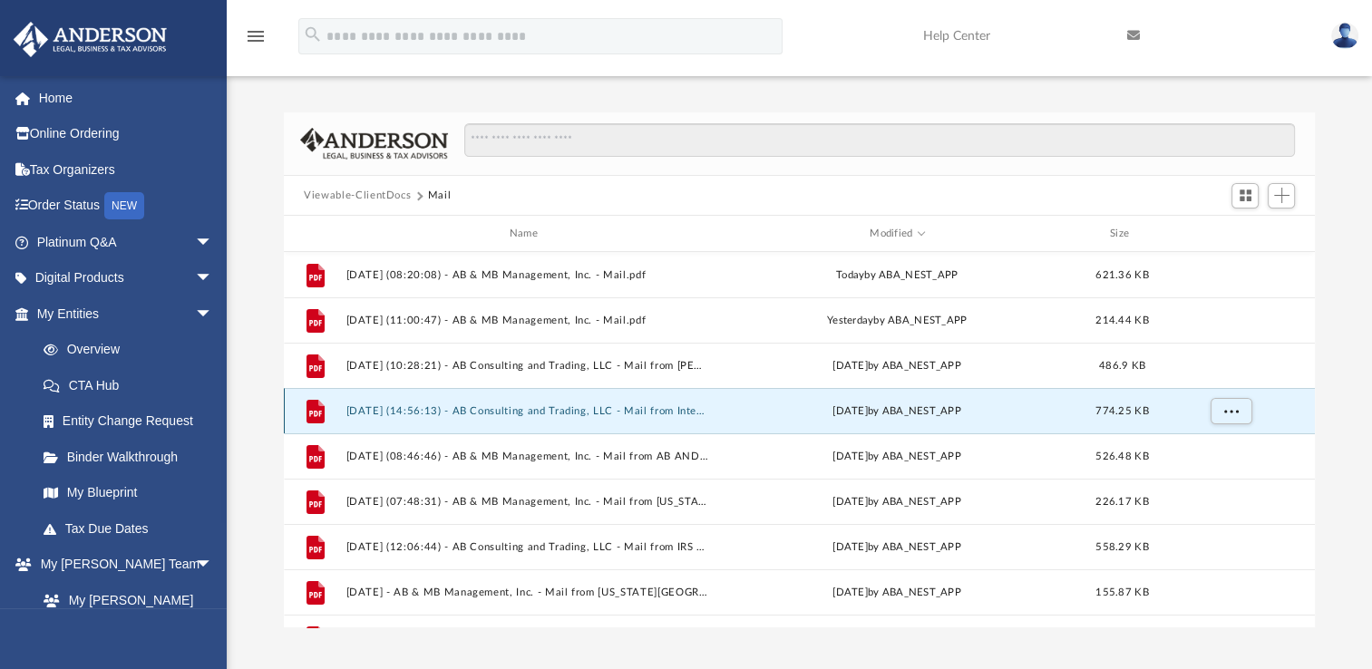
click at [609, 410] on button "2025.04.24 (14:56:13) - AB Consulting and Trading, LLC - Mail from Internal Rev…" at bounding box center [527, 411] width 362 height 12
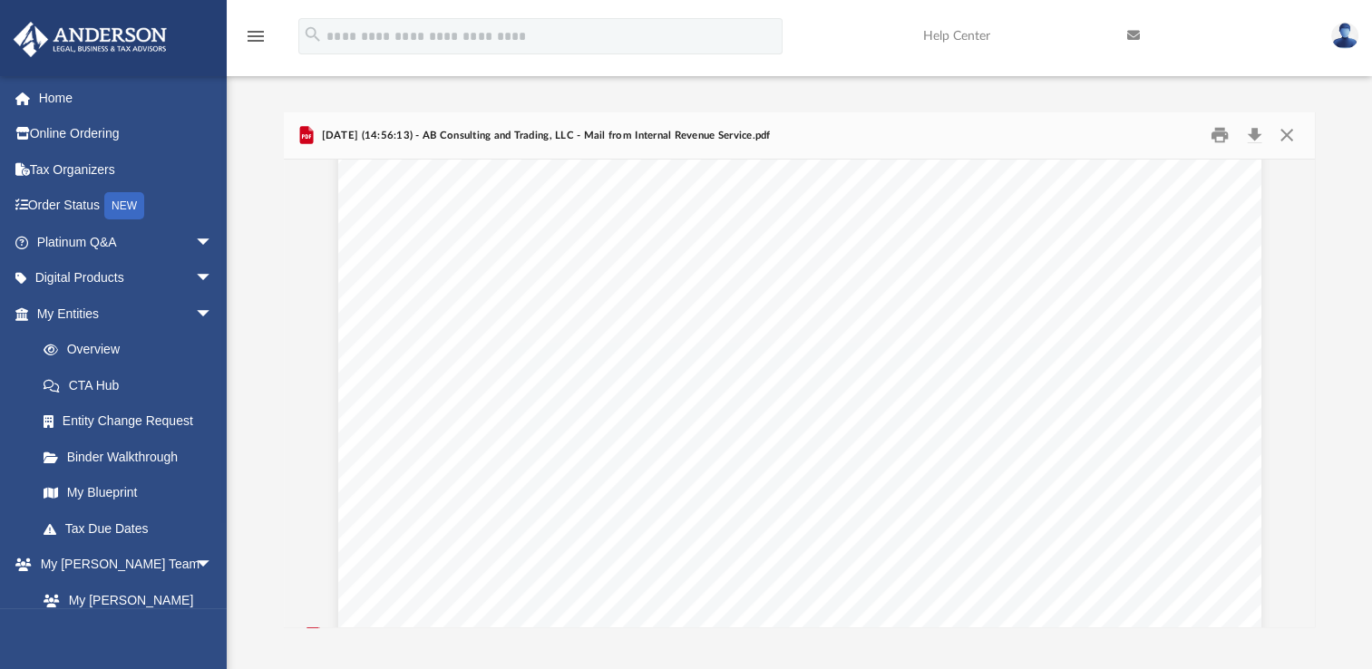
scroll to position [4352, 0]
click at [1290, 130] on button "Close" at bounding box center [1285, 135] width 33 height 28
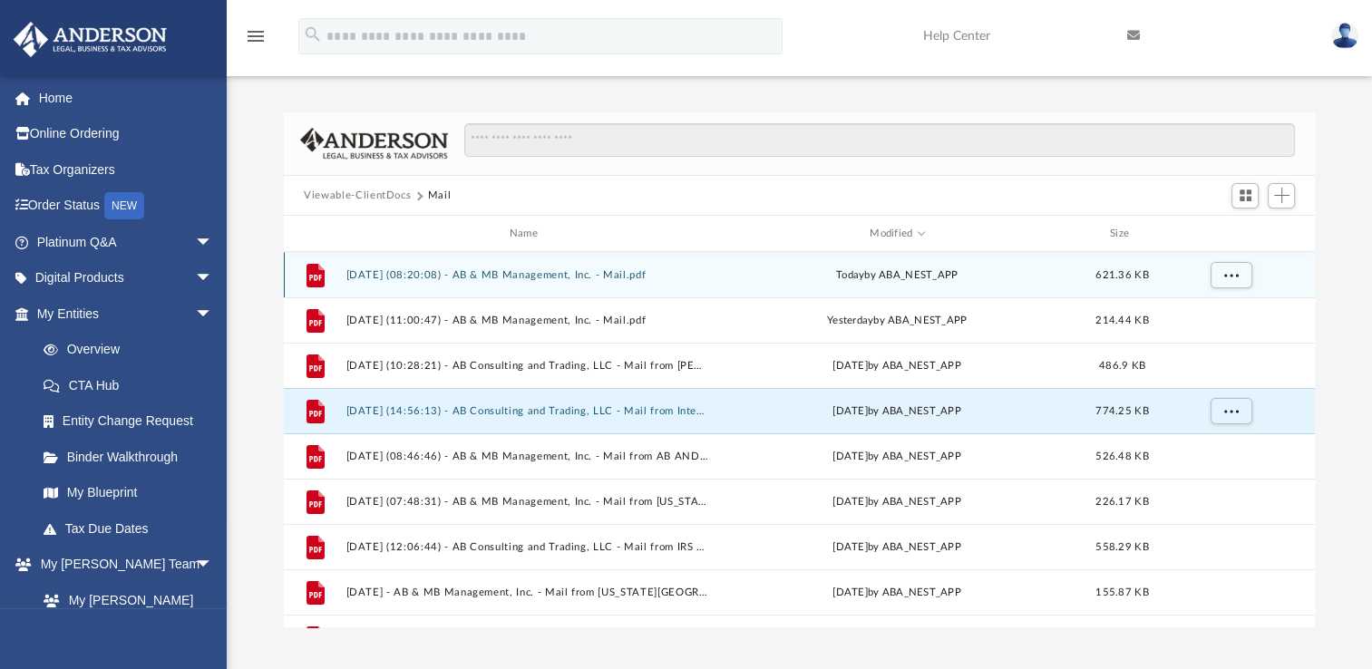
click at [587, 269] on button "2025.09.04 (08:20:08) - AB & MB Management, Inc. - Mail.pdf" at bounding box center [527, 275] width 362 height 12
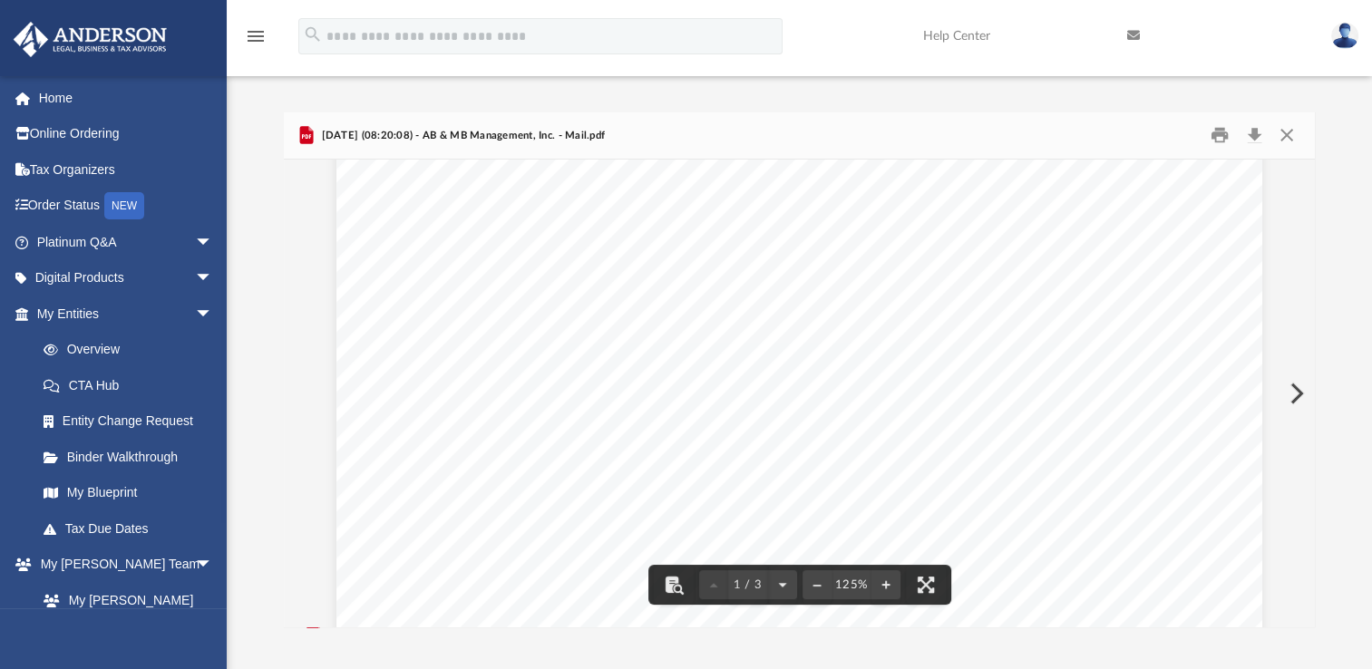
scroll to position [0, 0]
click at [1281, 143] on button "Close" at bounding box center [1285, 135] width 33 height 28
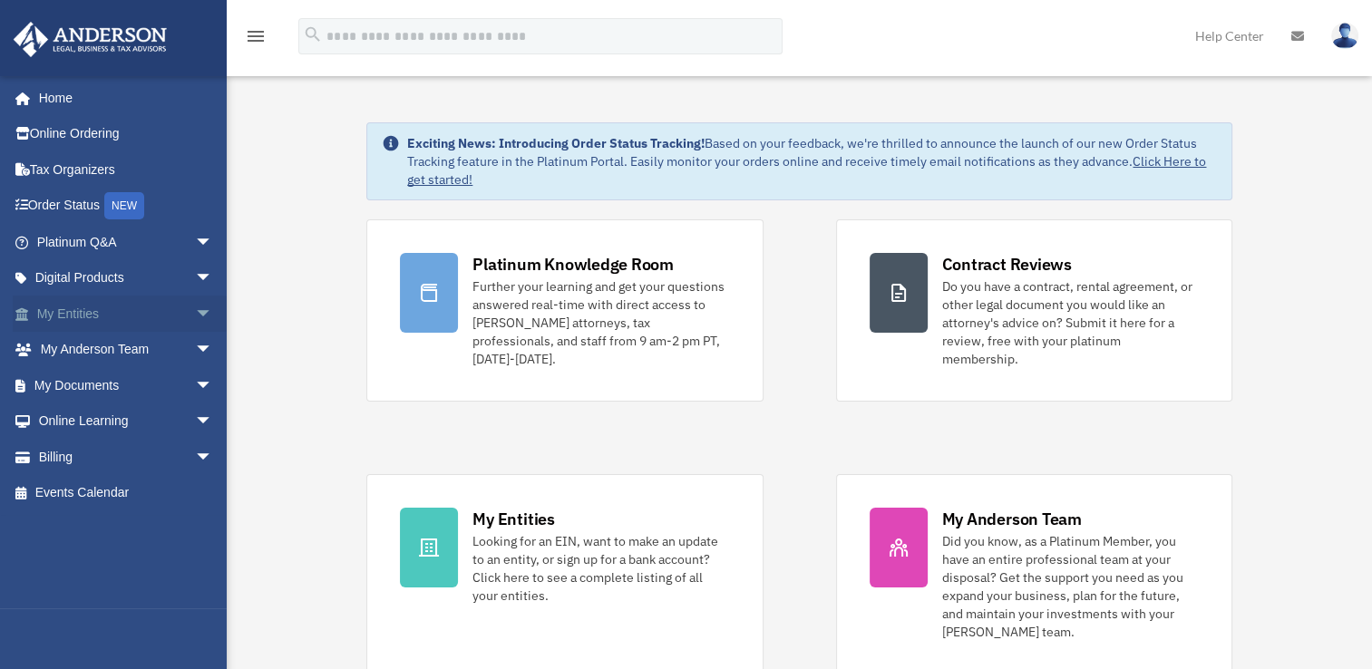
click at [195, 308] on span "arrow_drop_down" at bounding box center [213, 314] width 36 height 37
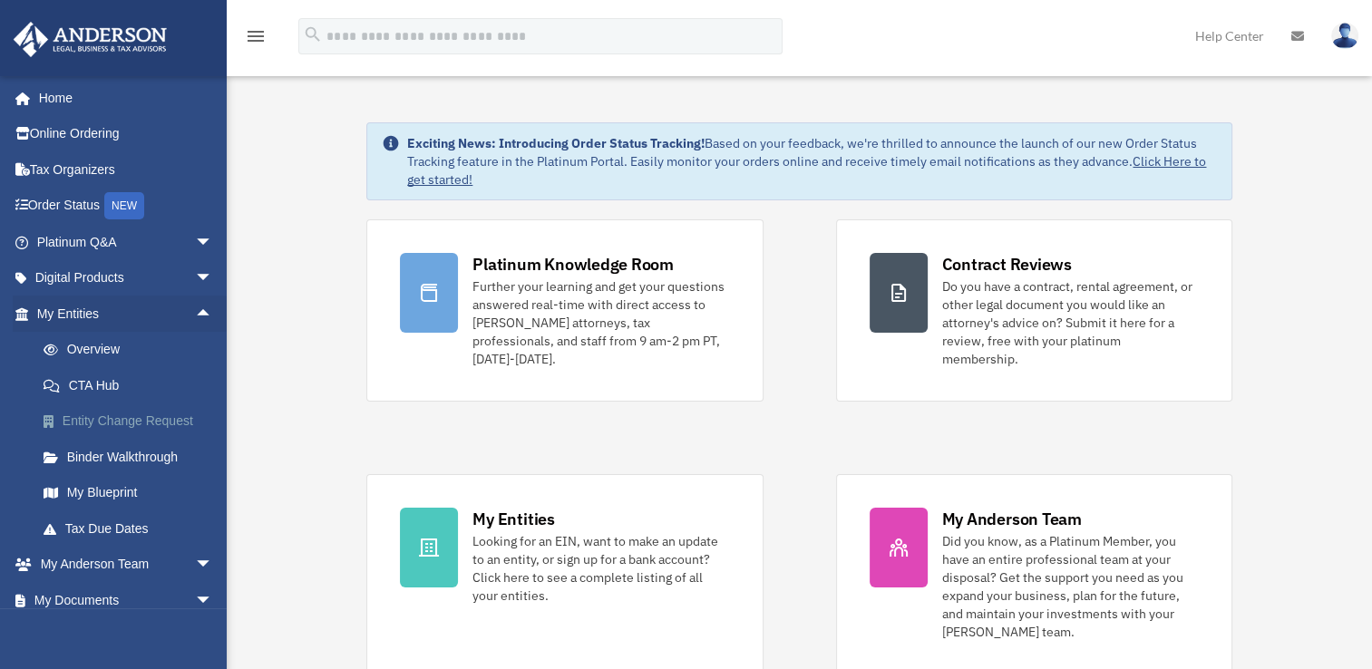
click at [154, 419] on link "Entity Change Request" at bounding box center [132, 421] width 215 height 36
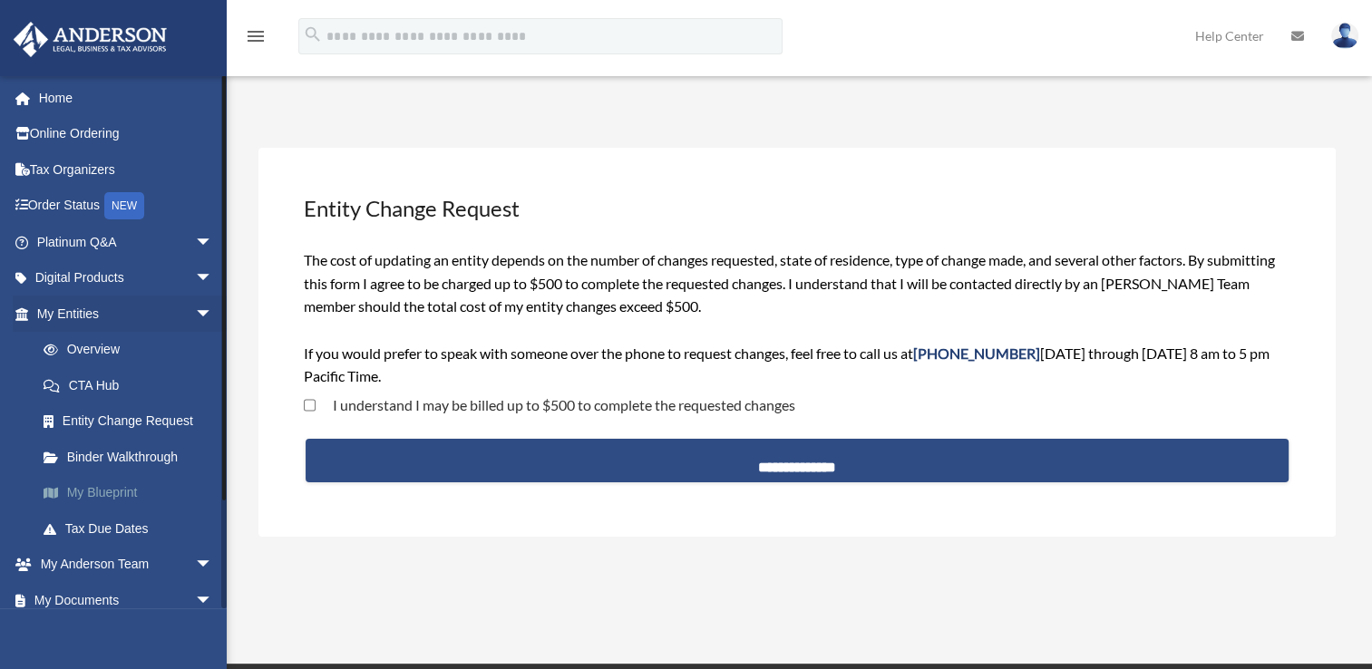
click at [118, 495] on link "My Blueprint" at bounding box center [132, 493] width 215 height 36
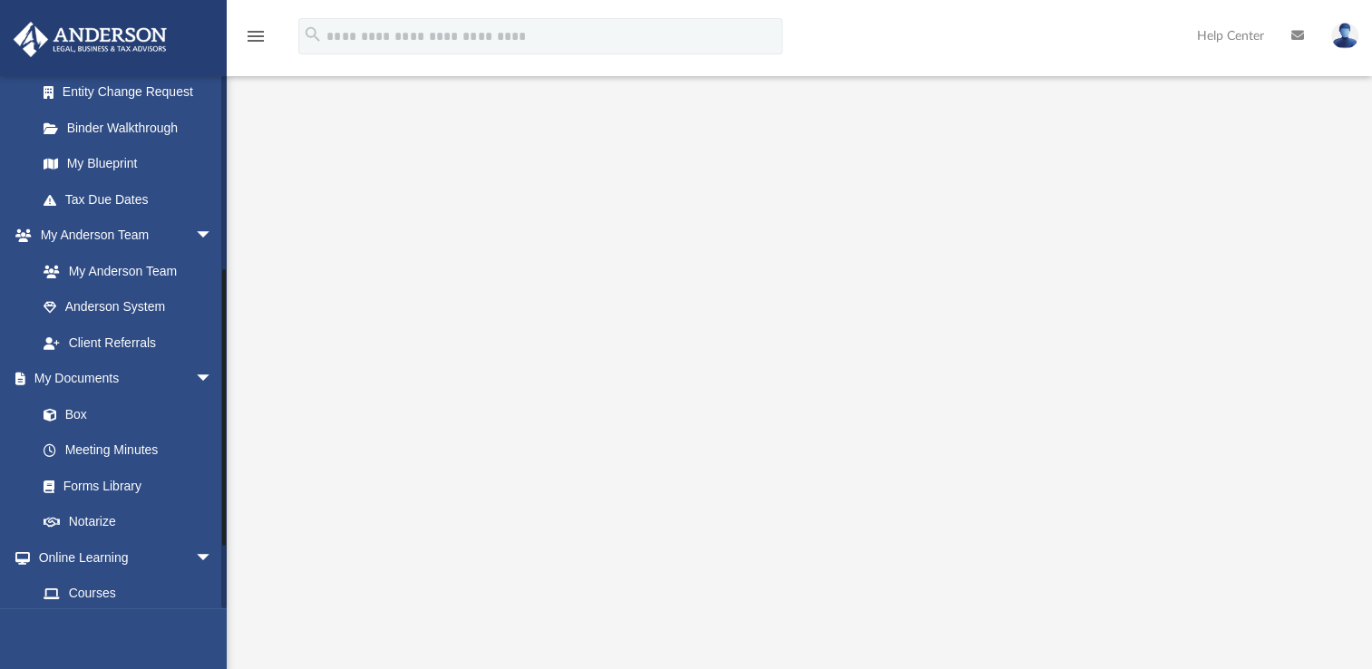
scroll to position [363, 0]
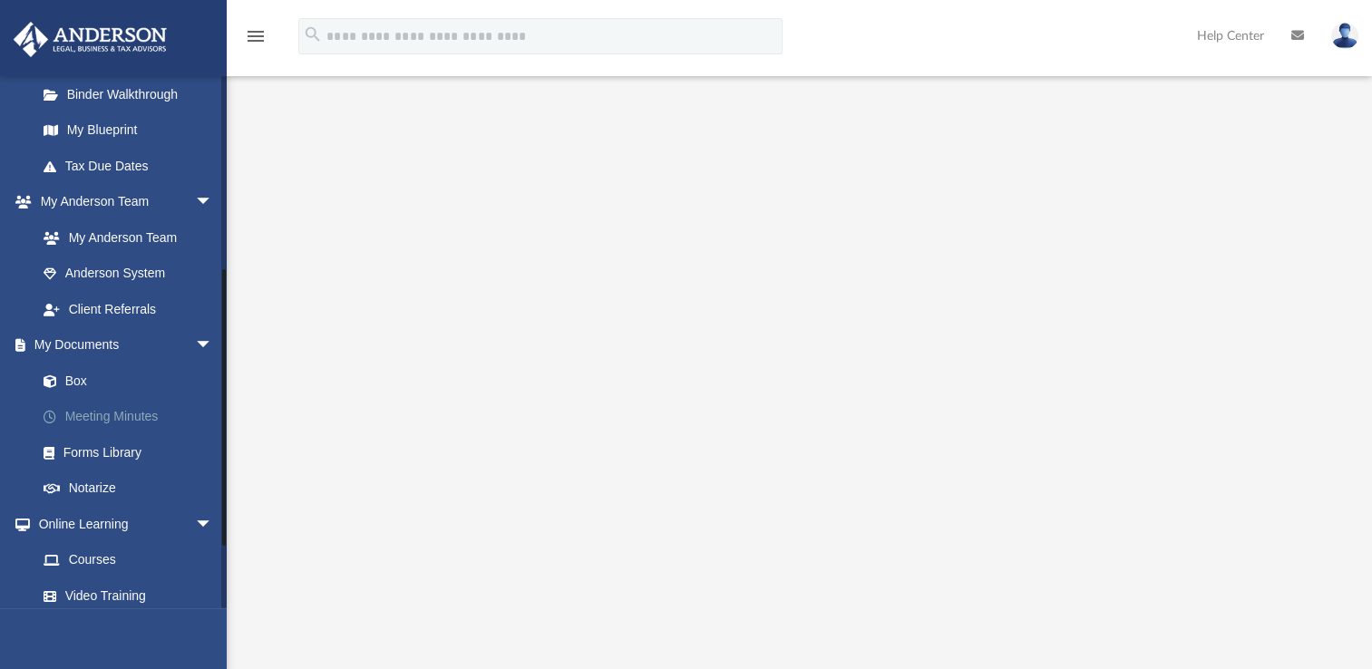
click at [126, 416] on link "Meeting Minutes" at bounding box center [132, 417] width 215 height 36
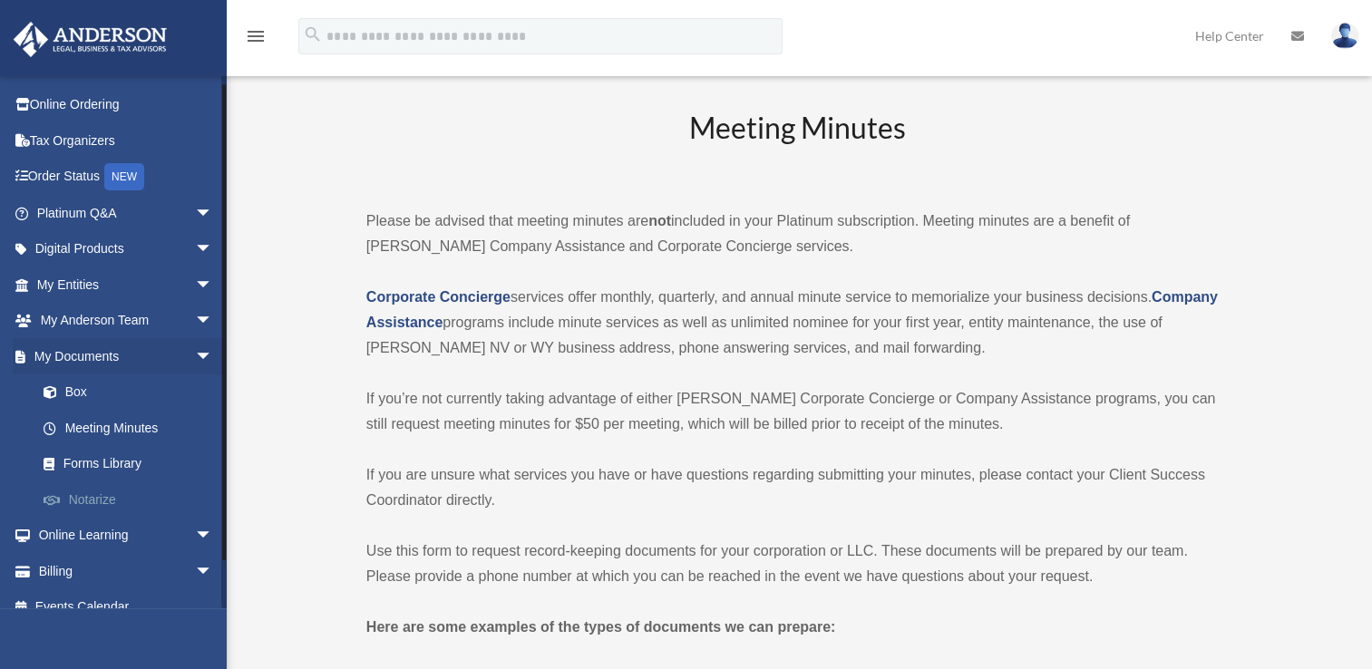
scroll to position [49, 0]
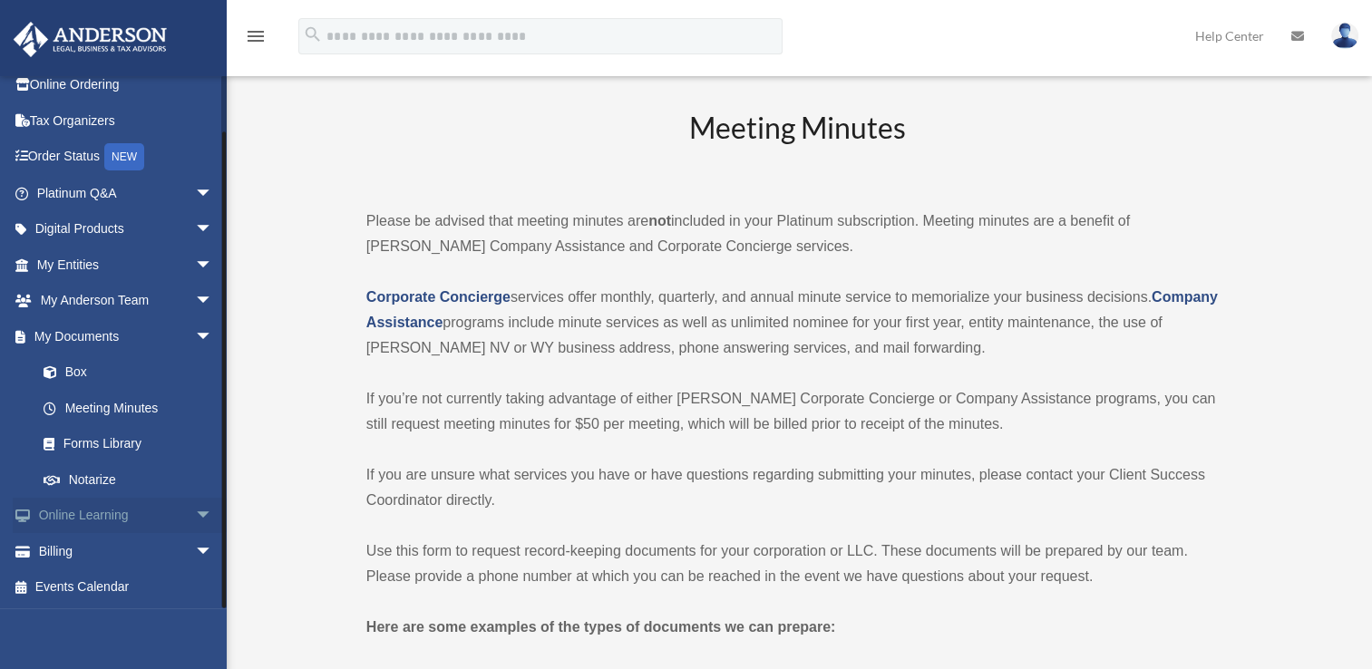
click at [195, 518] on span "arrow_drop_down" at bounding box center [213, 516] width 36 height 37
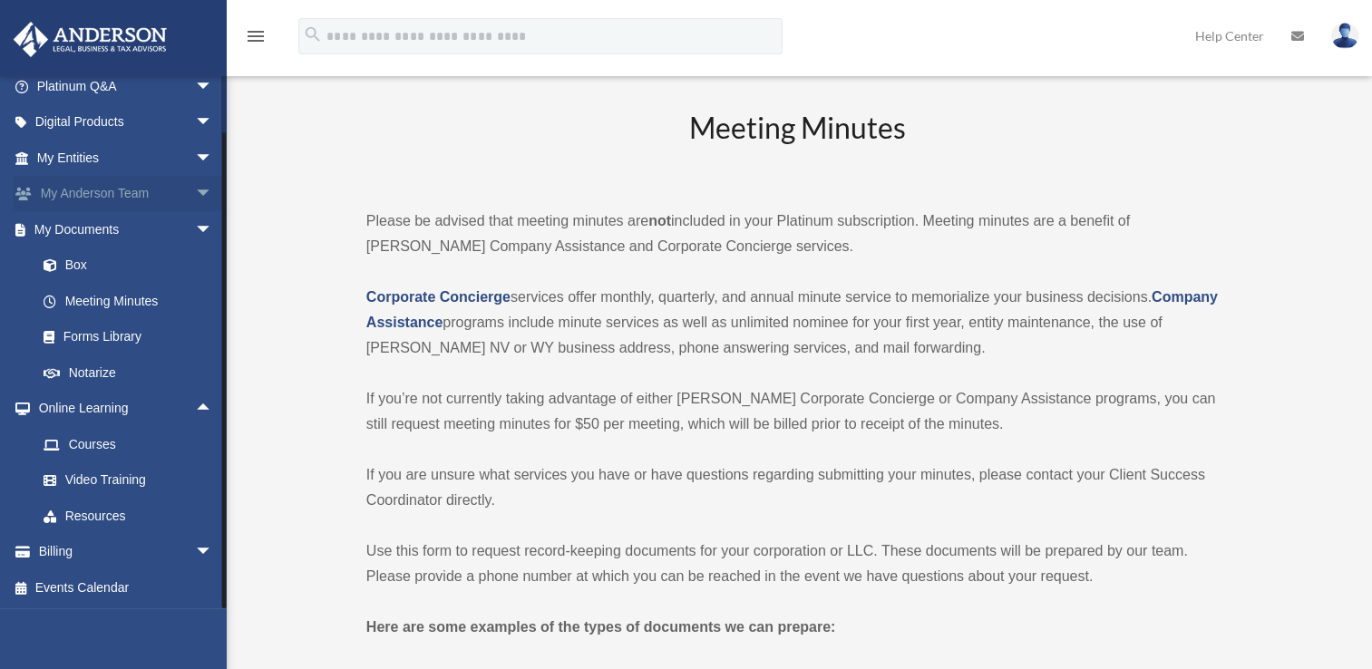
click at [195, 194] on span "arrow_drop_down" at bounding box center [213, 194] width 36 height 37
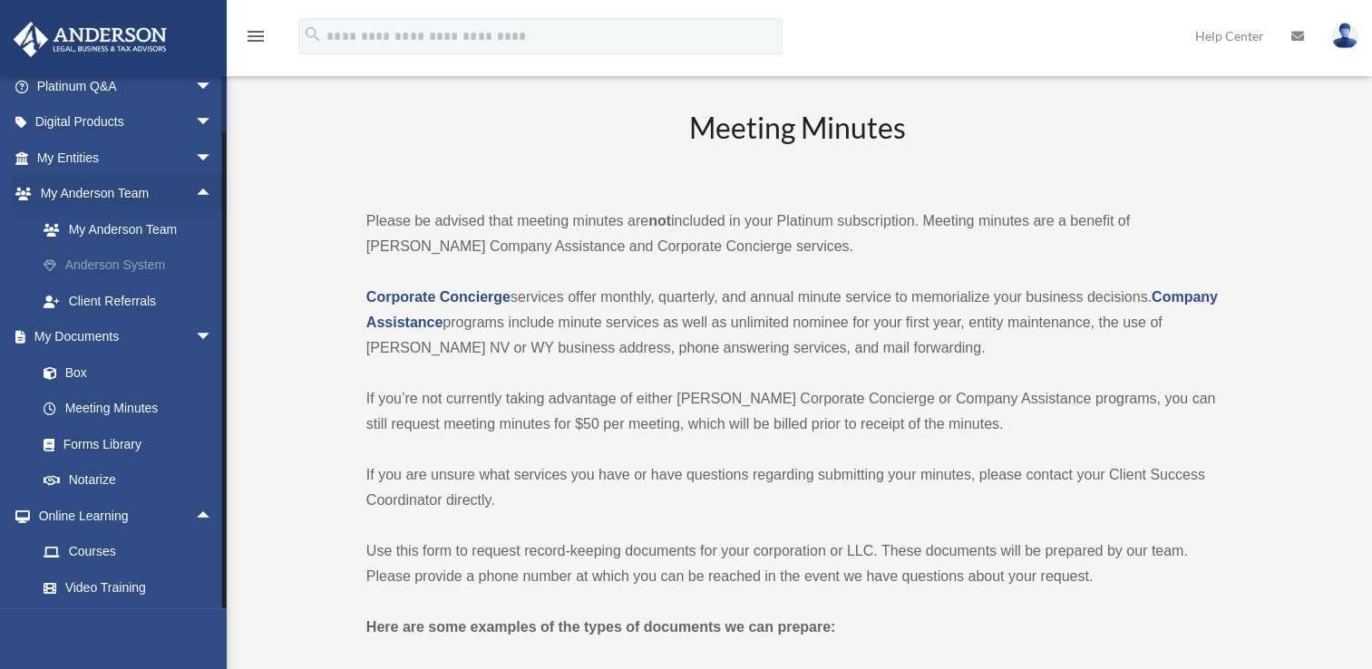
click at [151, 263] on link "Anderson System" at bounding box center [132, 266] width 215 height 36
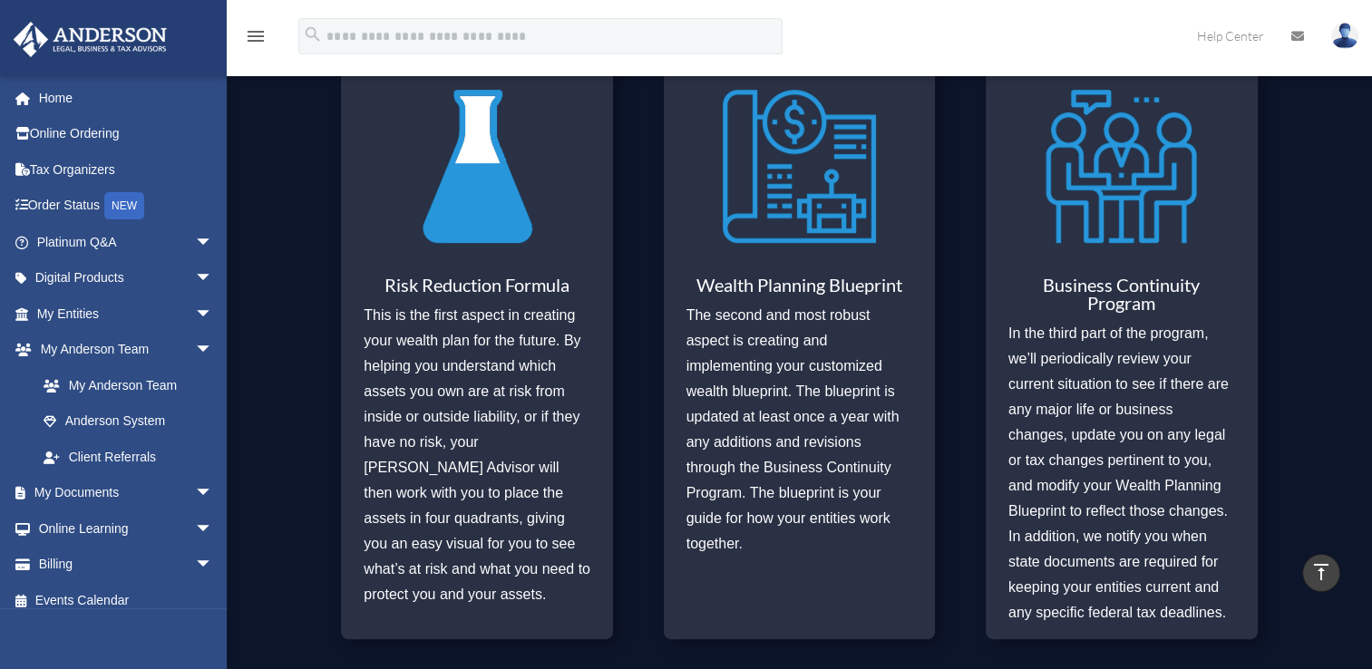
scroll to position [743, 0]
click at [73, 183] on link "Tax Organizers" at bounding box center [127, 169] width 228 height 36
click at [76, 173] on link "Tax Organizers" at bounding box center [127, 169] width 228 height 36
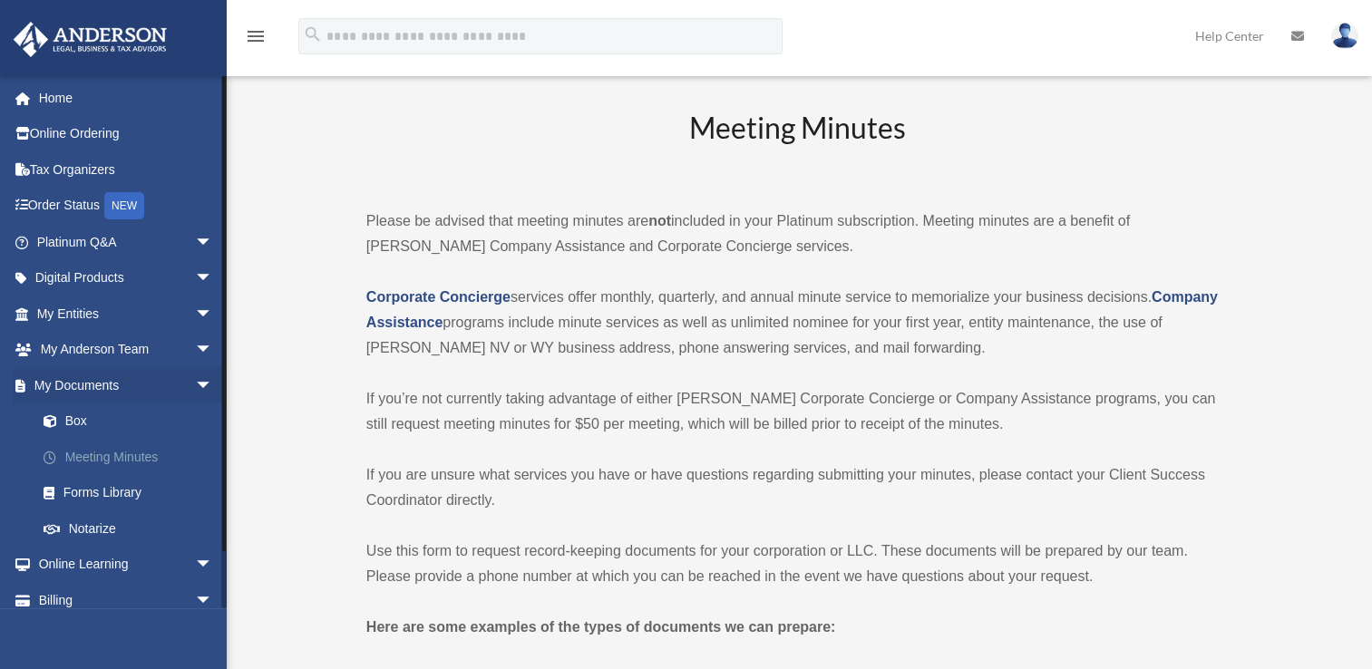
click at [151, 457] on link "Meeting Minutes" at bounding box center [132, 457] width 215 height 36
